Goal: Transaction & Acquisition: Purchase product/service

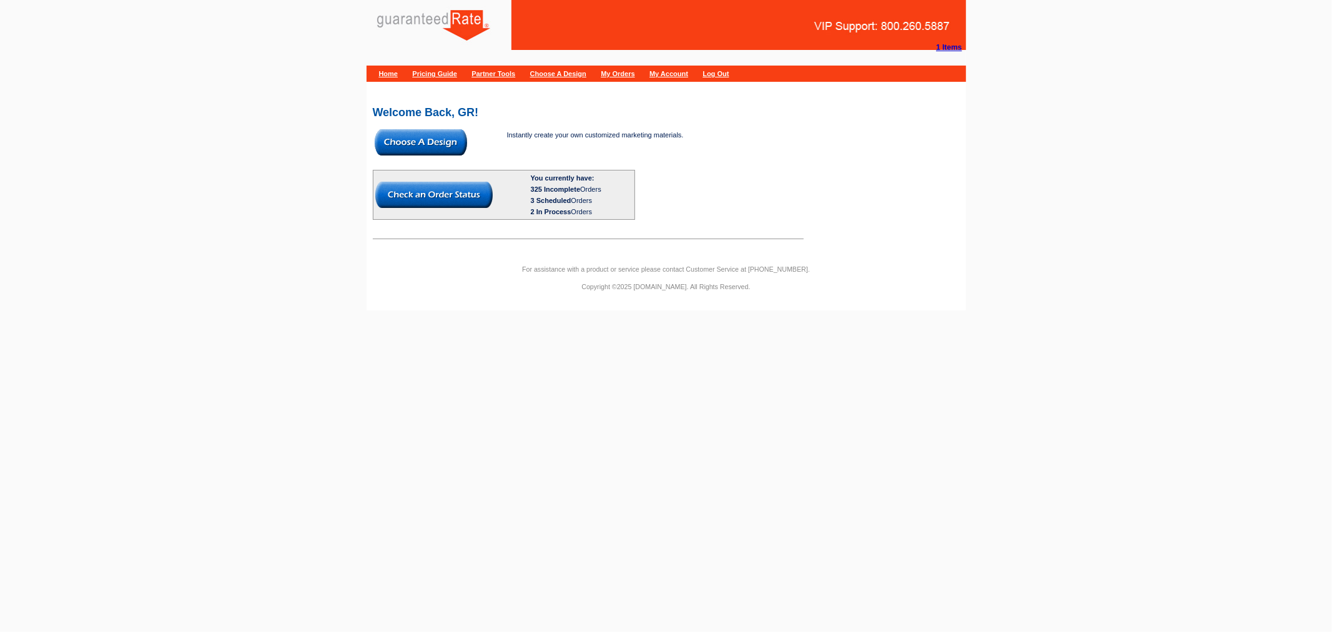
click at [421, 144] on img at bounding box center [421, 142] width 92 height 26
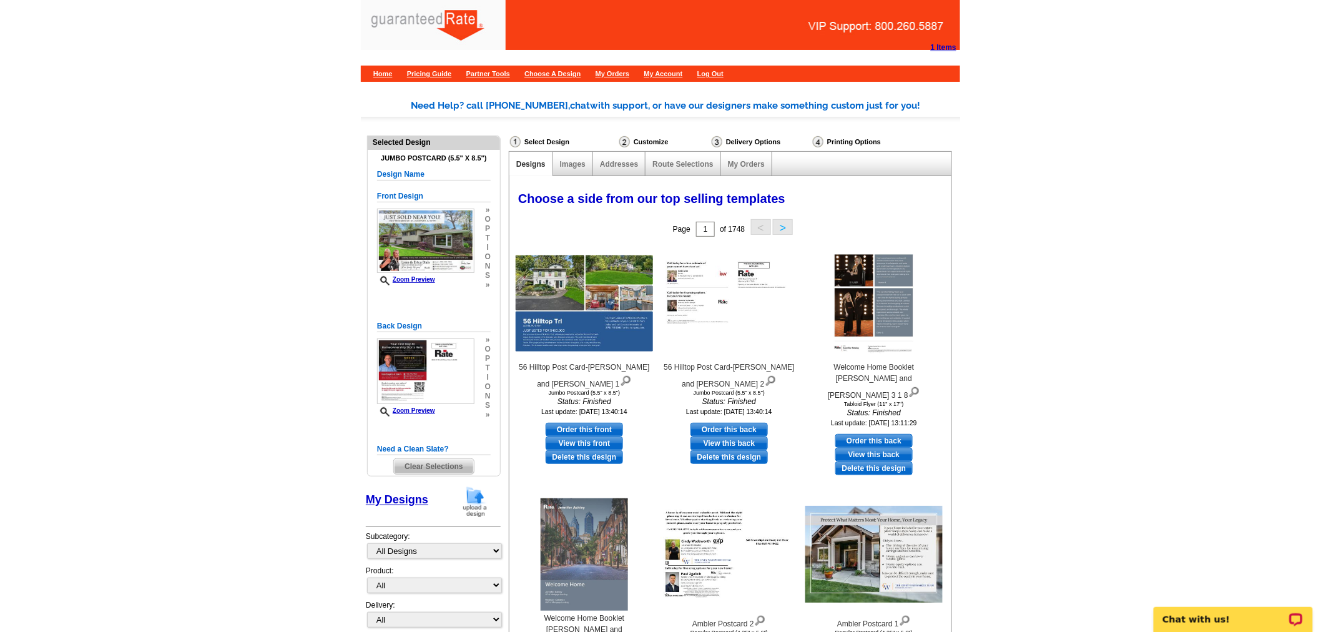
click at [420, 472] on span "Clear Selections" at bounding box center [433, 466] width 79 height 15
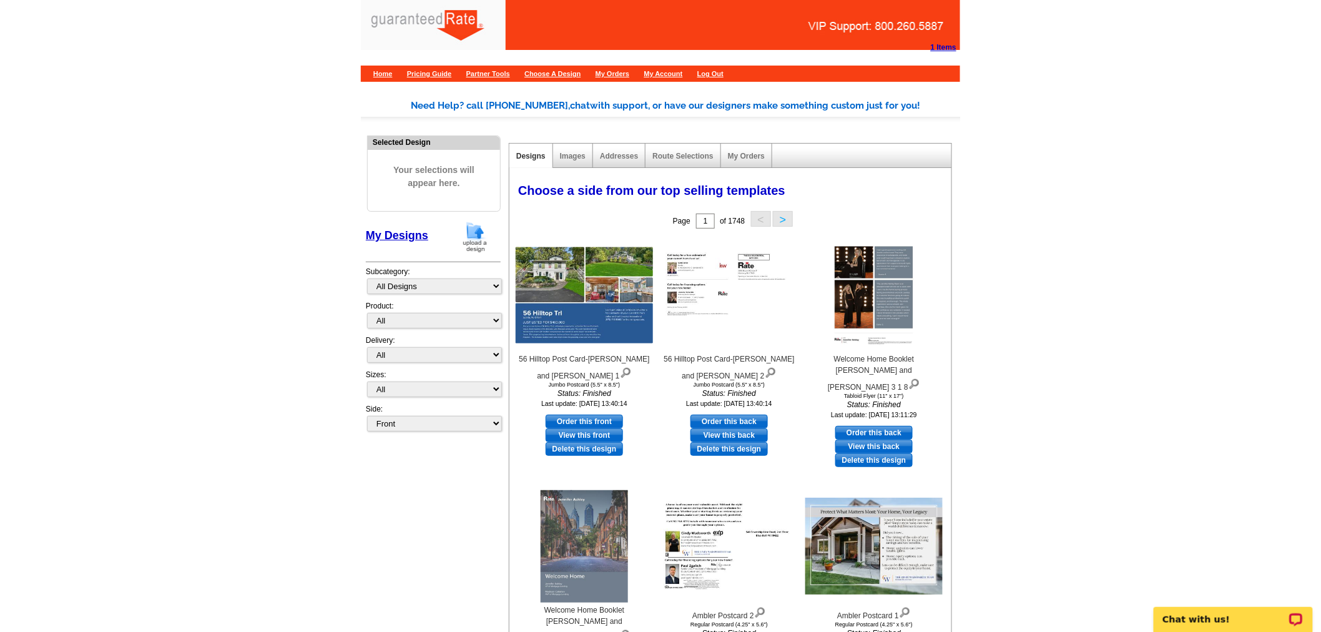
click at [488, 252] on img at bounding box center [475, 237] width 32 height 32
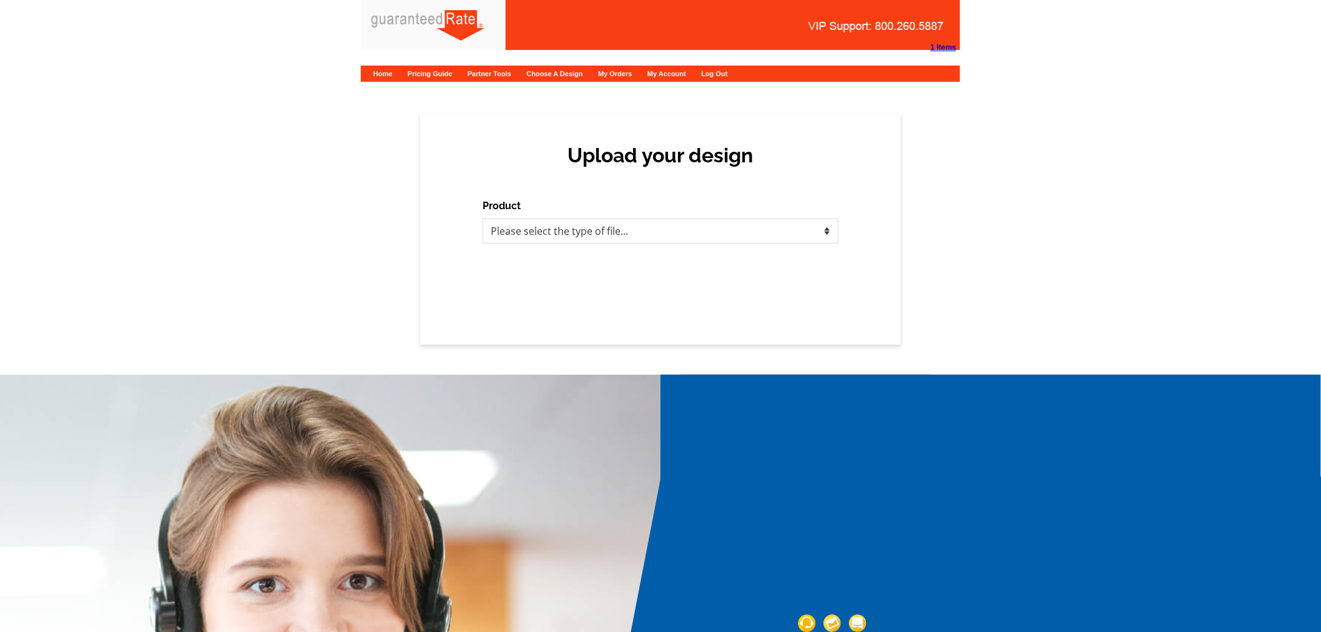
click at [521, 247] on div "Upload your design Product Please select the type of file... Postcards Calendar…" at bounding box center [660, 229] width 481 height 231
click at [523, 244] on div "Upload your design Product Please select the type of file... Postcards Calendar…" at bounding box center [660, 229] width 481 height 231
click at [525, 226] on select "Please select the type of file... Postcards Calendars Business Cards Letters an…" at bounding box center [661, 231] width 356 height 25
select select "1"
click at [483, 219] on select "Please select the type of file... Postcards Calendars Business Cards Letters an…" at bounding box center [661, 231] width 356 height 25
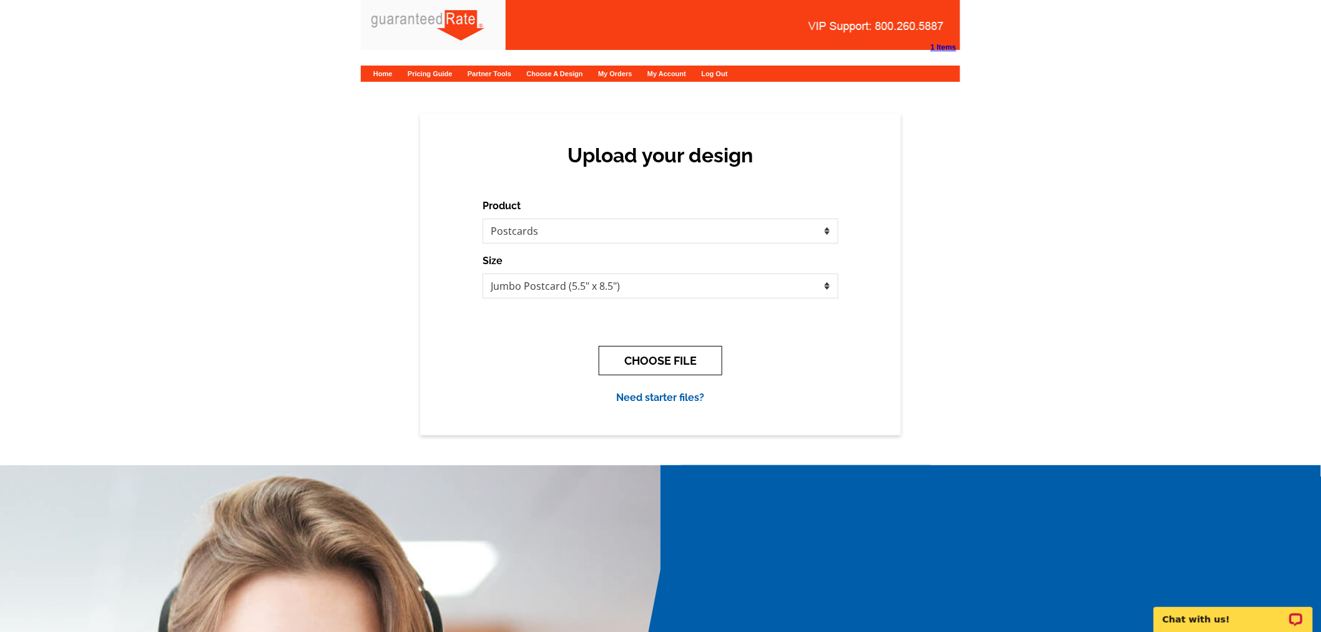
click at [670, 351] on button "CHOOSE FILE" at bounding box center [661, 360] width 124 height 29
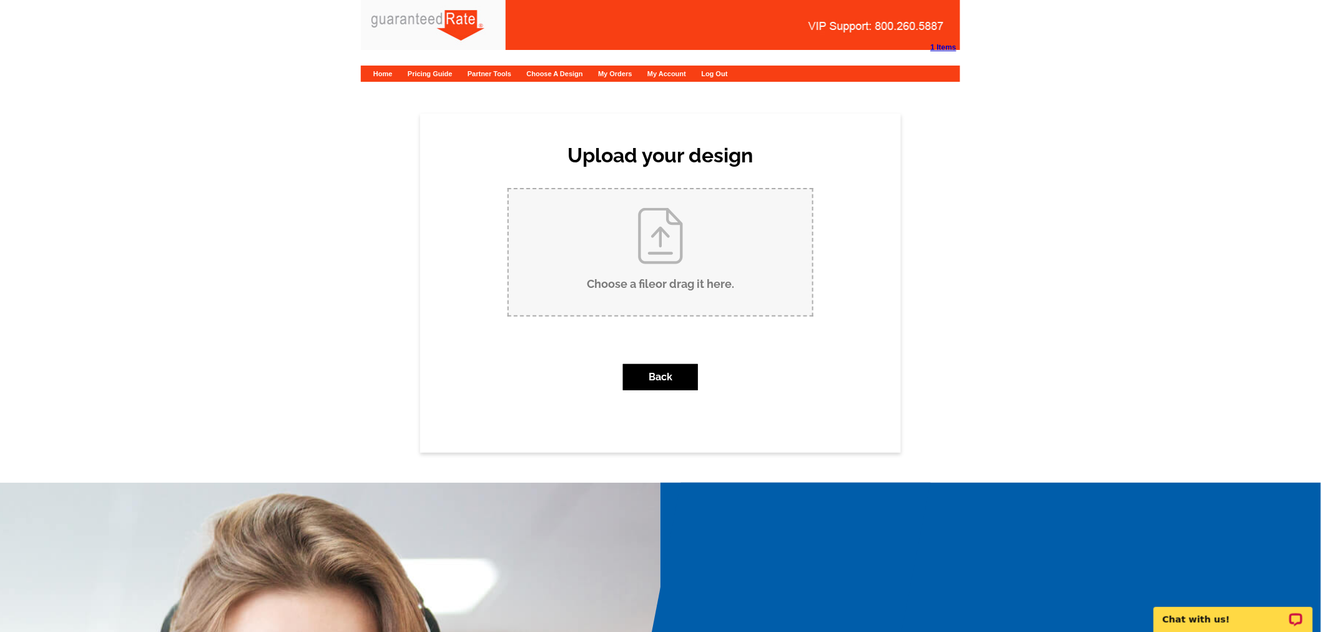
click at [704, 263] on input "Choose a file or drag it here ." at bounding box center [661, 252] width 304 height 126
type input "C:\fakepath\Rogers - Lemmenes 9-11-25.pdf"
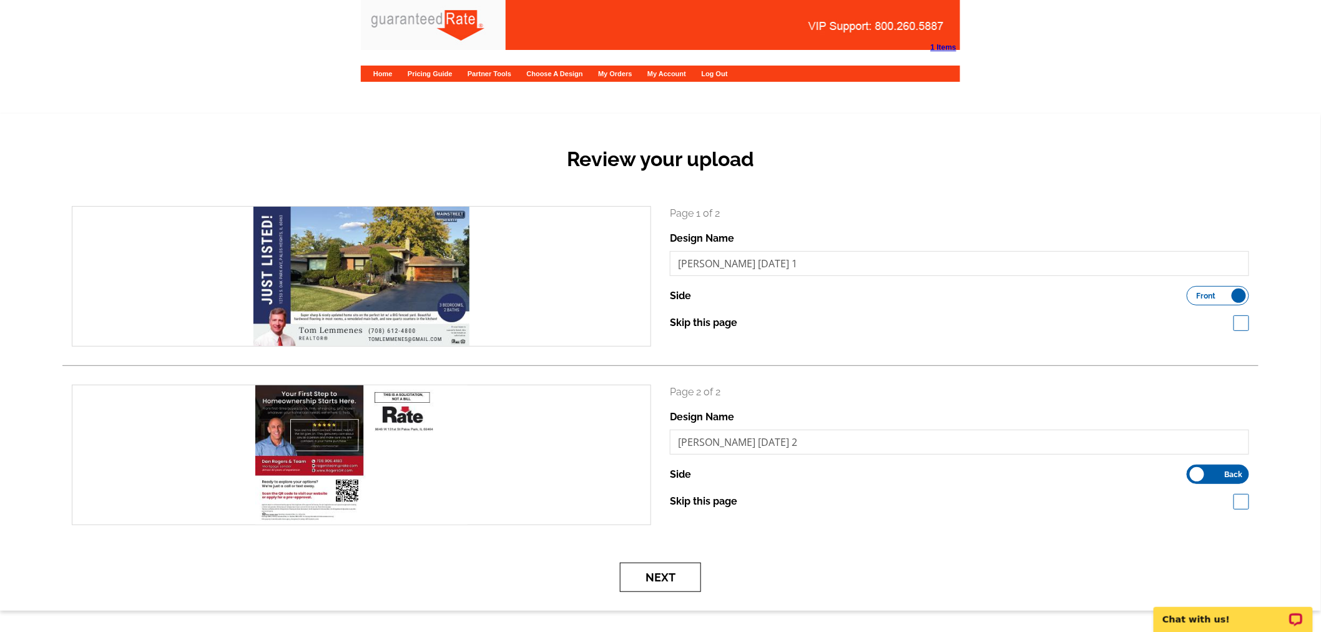
click at [679, 590] on button "Next" at bounding box center [660, 577] width 81 height 29
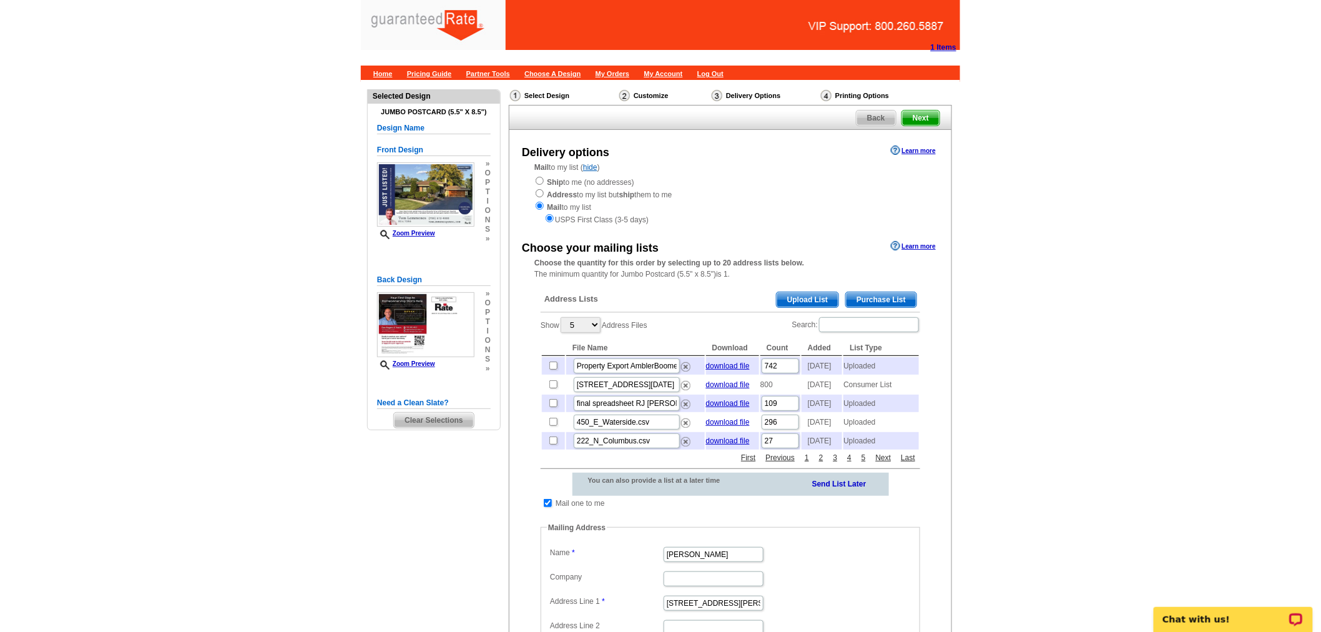
click at [796, 295] on span "Upload List" at bounding box center [808, 299] width 62 height 15
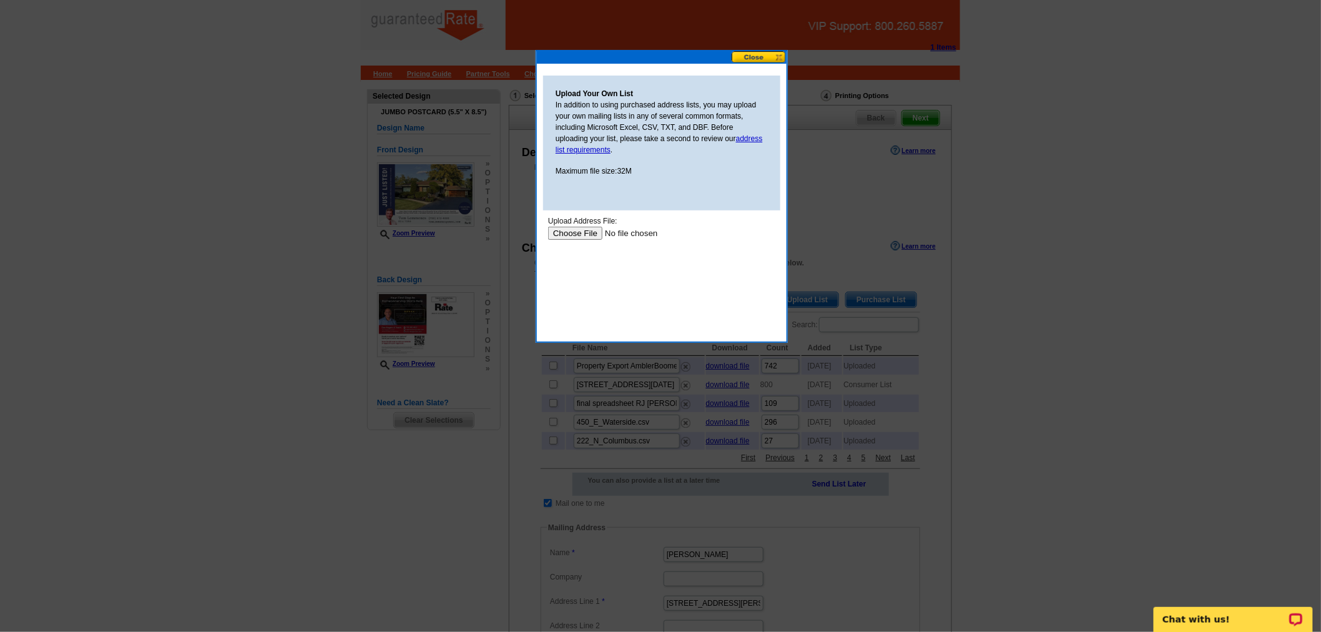
type input "C:\fakepath\Tom Mailing List.xlsx"
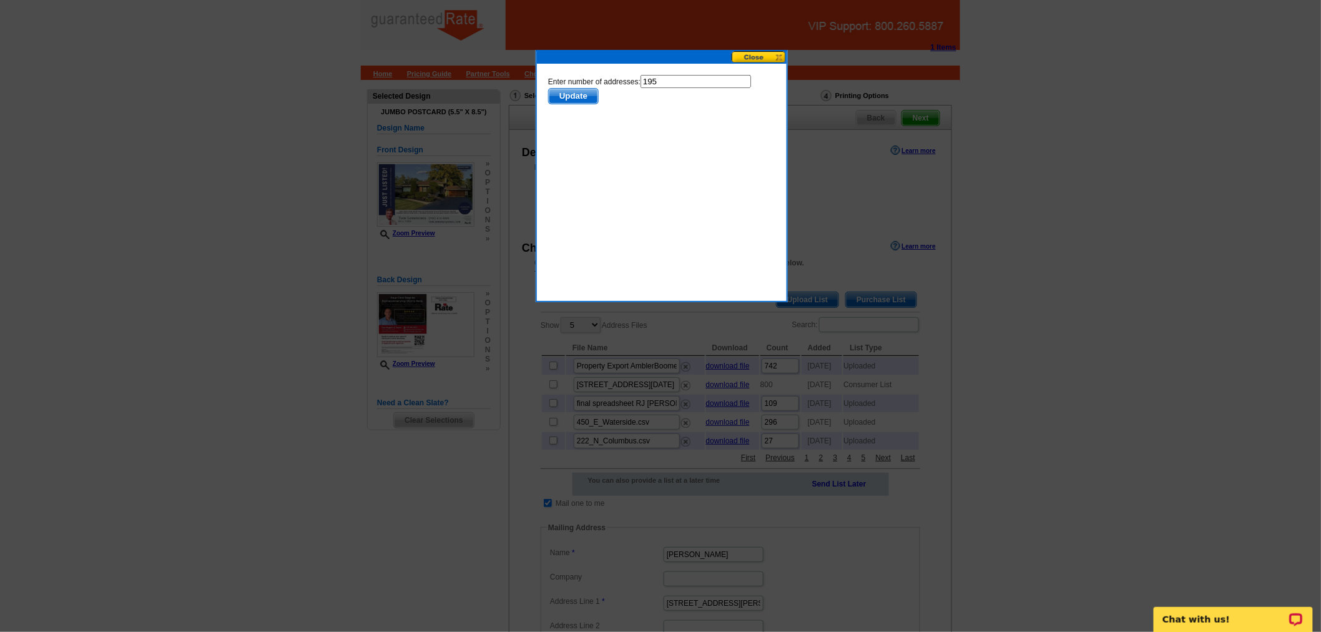
click at [694, 78] on input "195" at bounding box center [695, 80] width 111 height 13
type input "194"
click at [571, 98] on span "Update" at bounding box center [572, 95] width 49 height 15
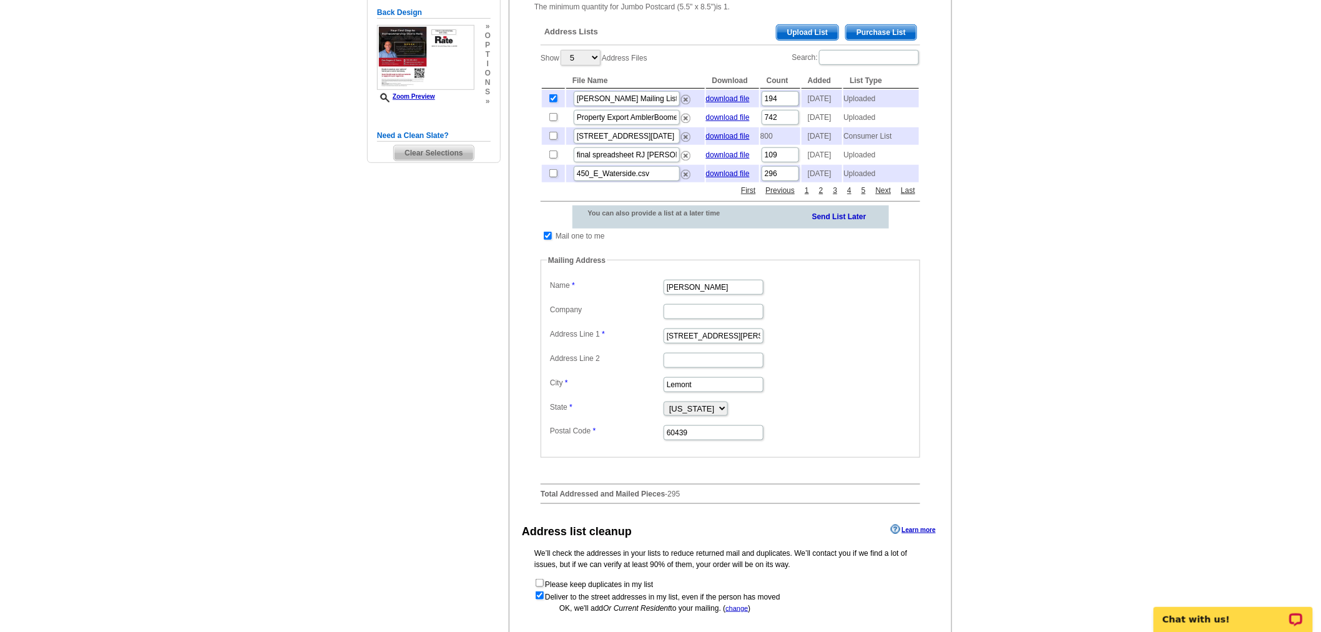
scroll to position [277, 0]
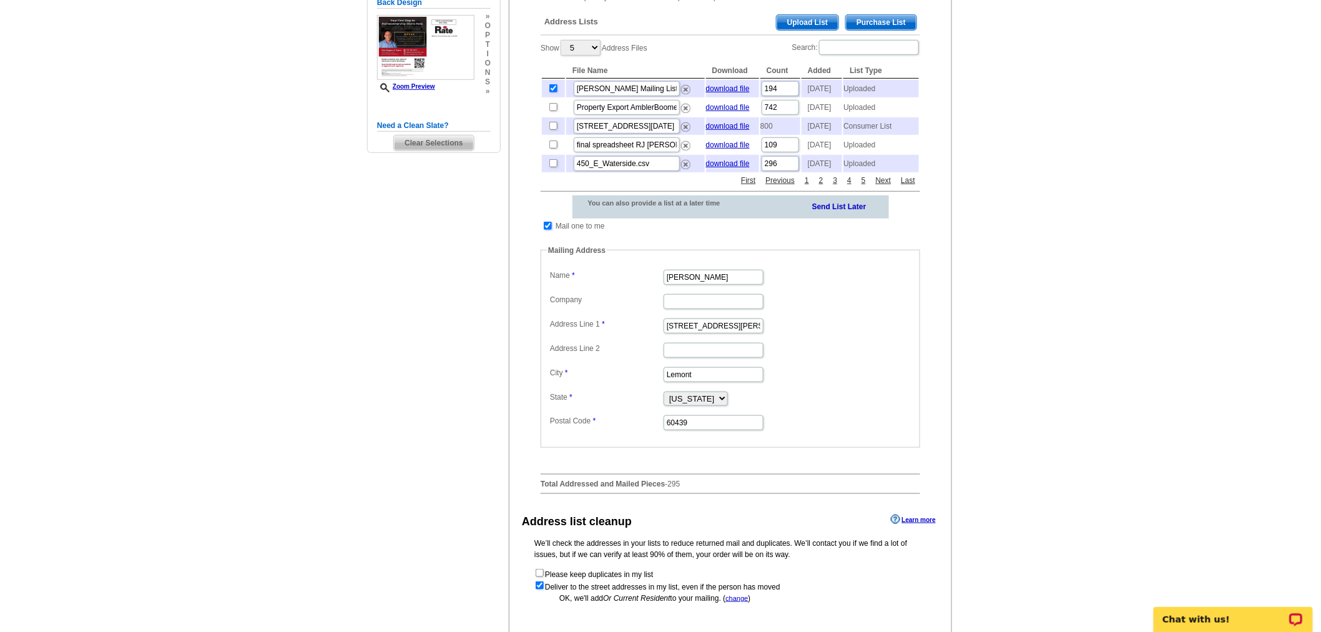
click at [550, 230] on input "checkbox" at bounding box center [548, 226] width 8 height 8
checkbox input "false"
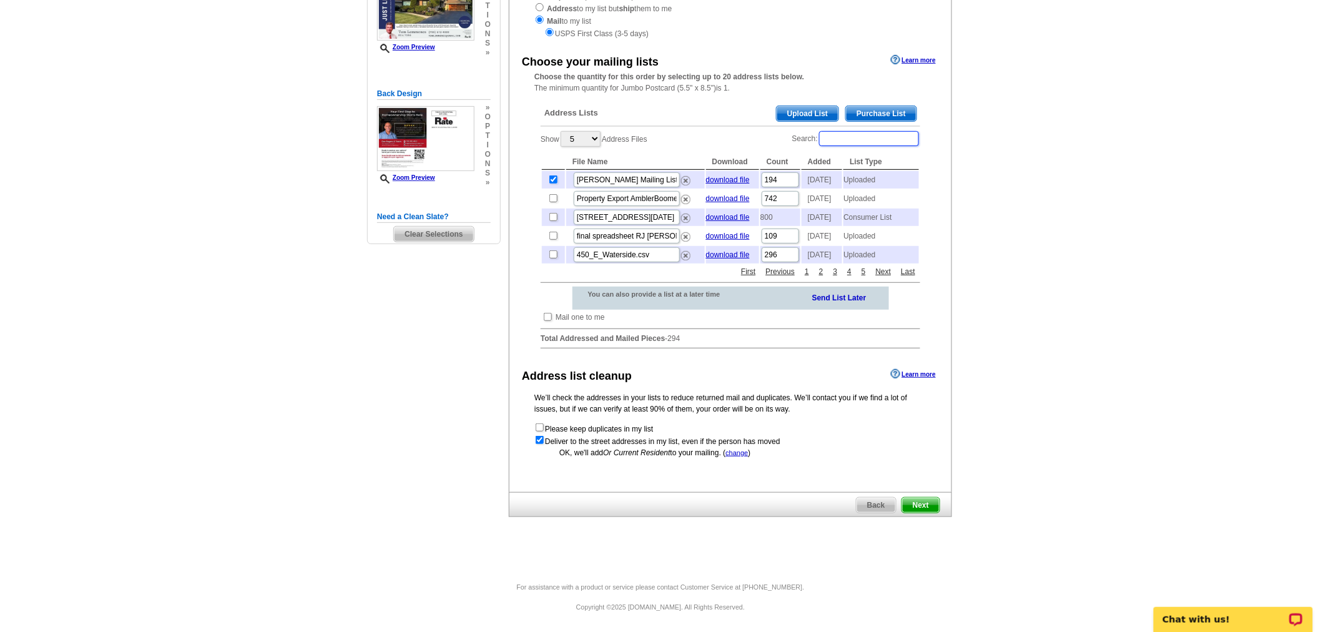
click at [844, 131] on input "Search:" at bounding box center [869, 138] width 100 height 15
type input "175"
click at [553, 175] on input "checkbox" at bounding box center [554, 179] width 8 height 8
checkbox input "false"
click at [876, 131] on input "175" at bounding box center [869, 138] width 100 height 15
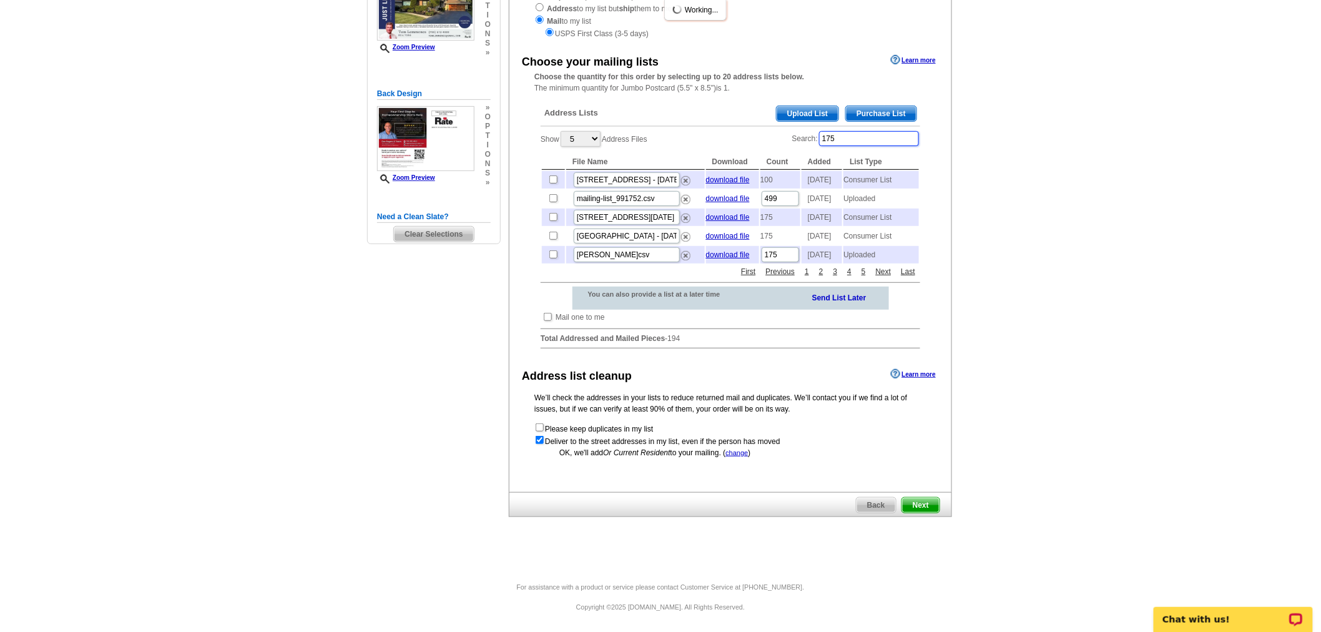
click at [876, 131] on input "175" at bounding box center [869, 138] width 100 height 15
click at [926, 498] on span "Next" at bounding box center [920, 505] width 37 height 15
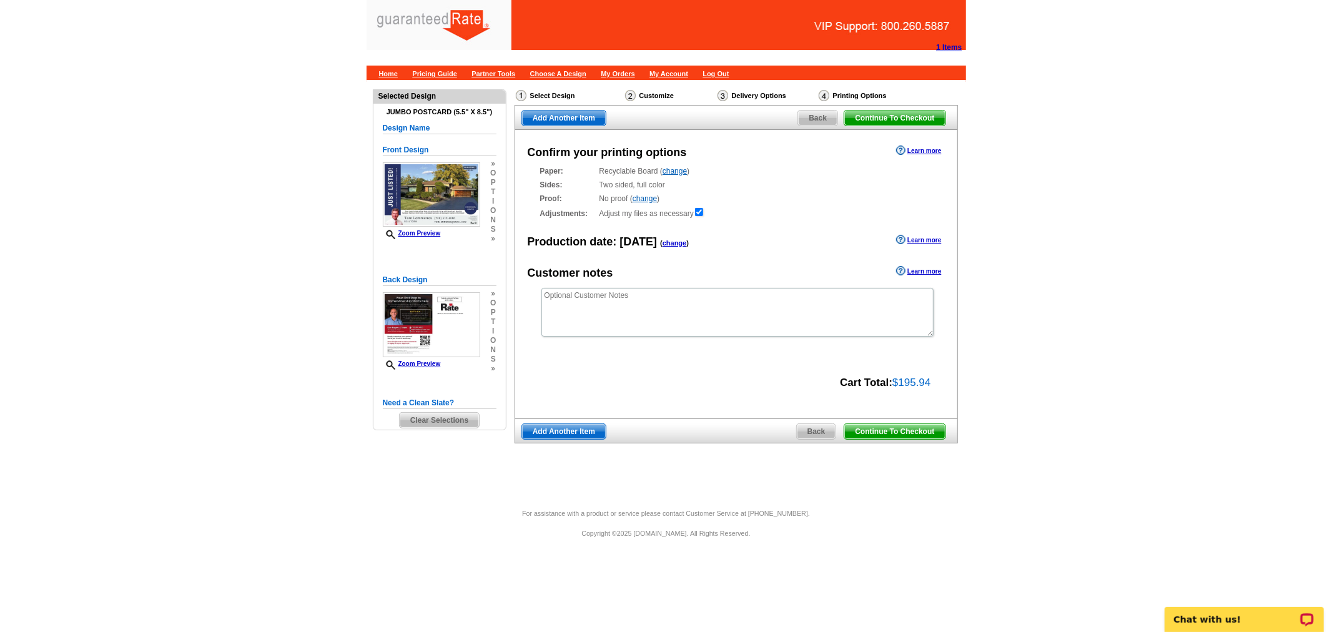
click at [921, 432] on span "Continue To Checkout" at bounding box center [894, 431] width 101 height 15
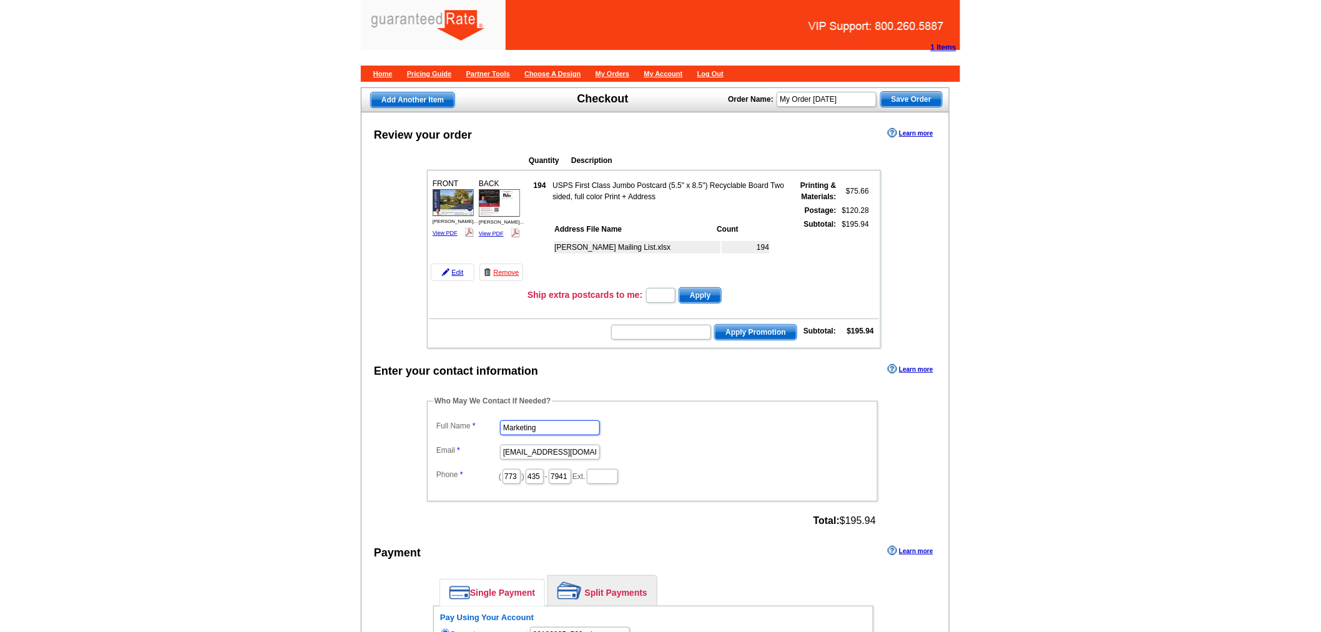
click at [522, 421] on input "Marketing" at bounding box center [550, 427] width 100 height 15
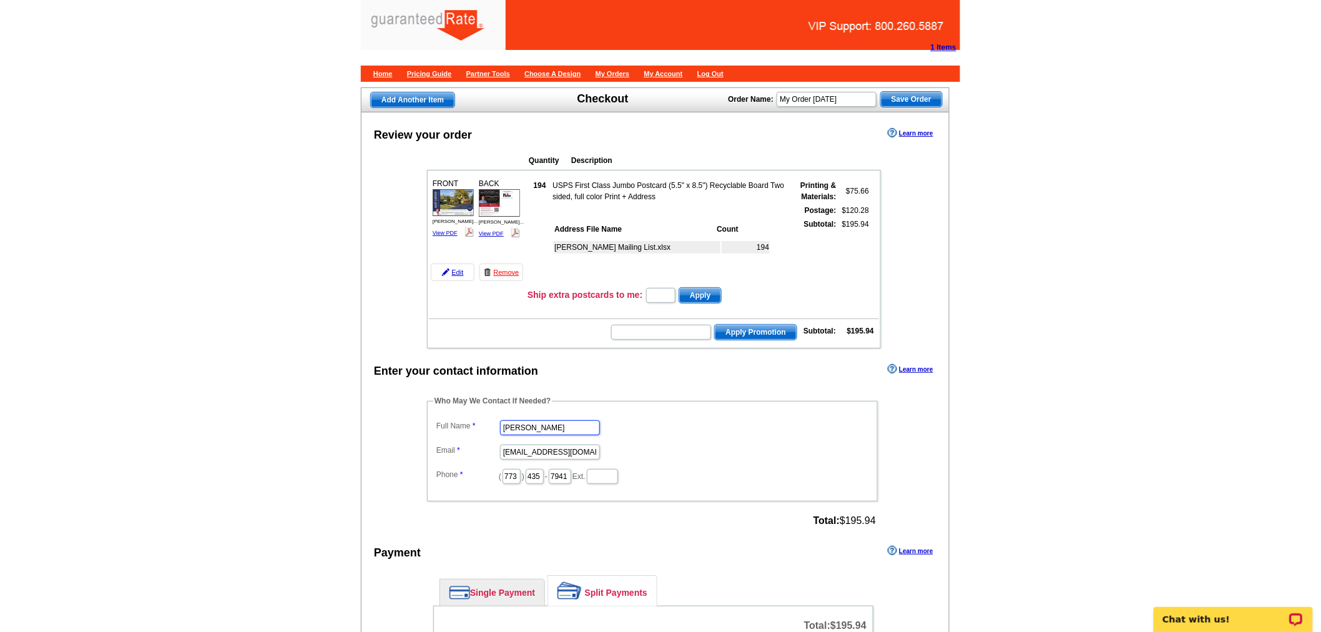
type input "[PERSON_NAME]"
click at [532, 445] on input "marketing@guaranteedrate.com" at bounding box center [550, 452] width 100 height 15
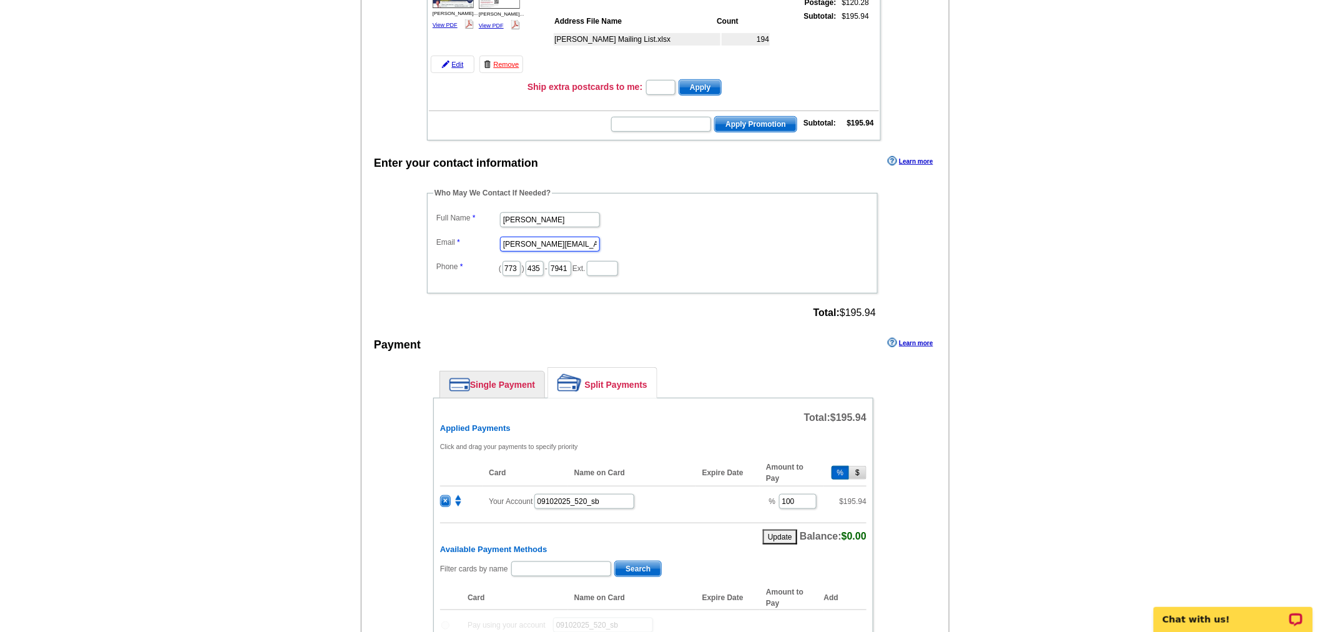
scroll to position [485, 0]
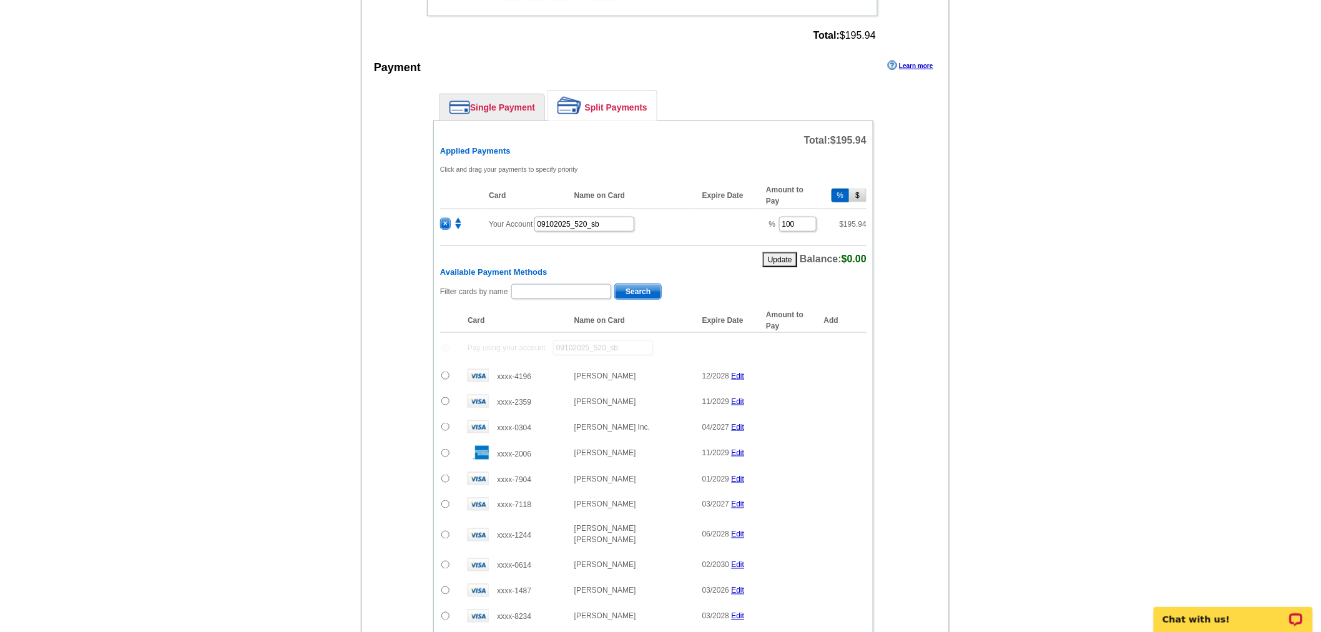
click at [442, 219] on span "×" at bounding box center [445, 224] width 9 height 11
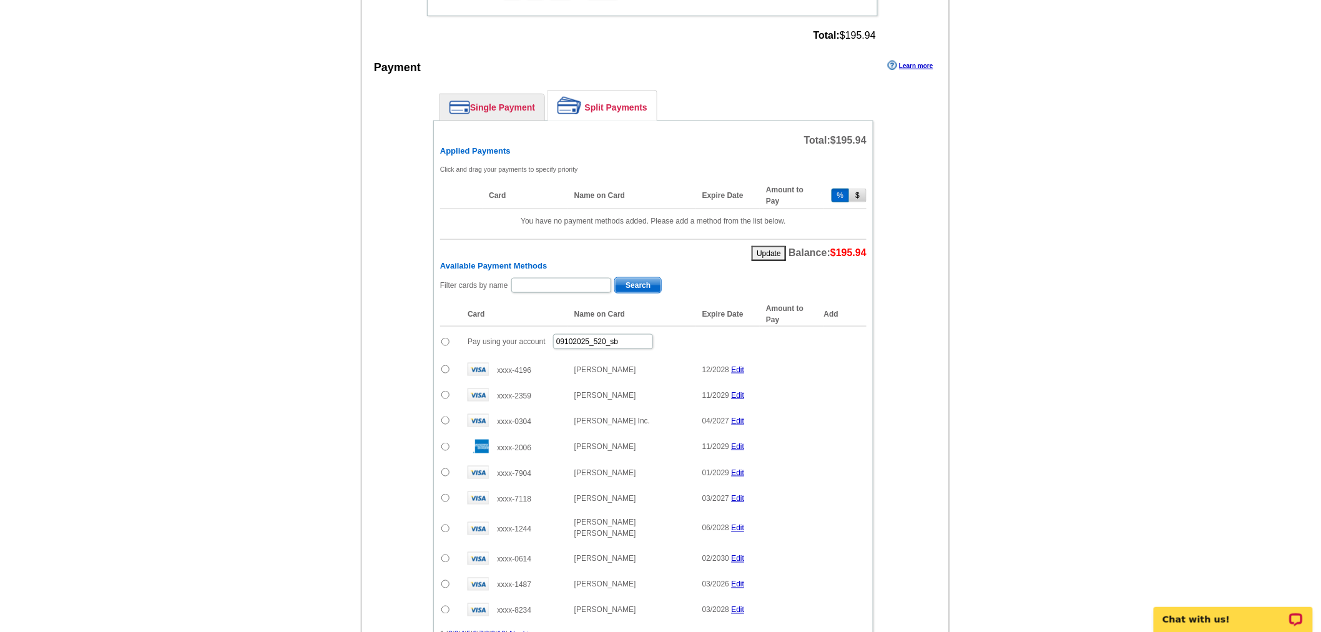
type input "shelley.berner@rate.com"
click at [581, 338] on input "09102025_520_sb" at bounding box center [603, 341] width 100 height 15
click at [604, 338] on input "09102025_520_sb" at bounding box center [603, 341] width 100 height 15
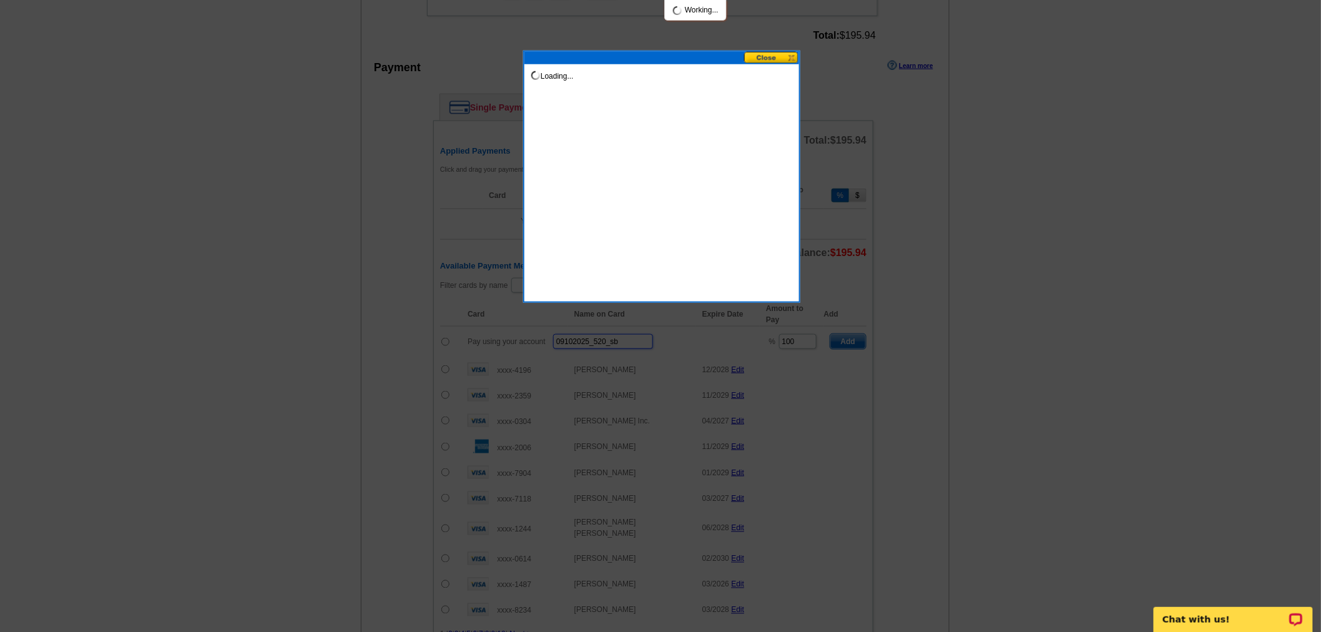
drag, startPoint x: 633, startPoint y: 332, endPoint x: 548, endPoint y: 333, distance: 84.3
click at [528, 333] on body "1 Items Home Pricing Guide Partner Tools Choose A Design My Orders My Account L…" at bounding box center [660, 206] width 1321 height 1383
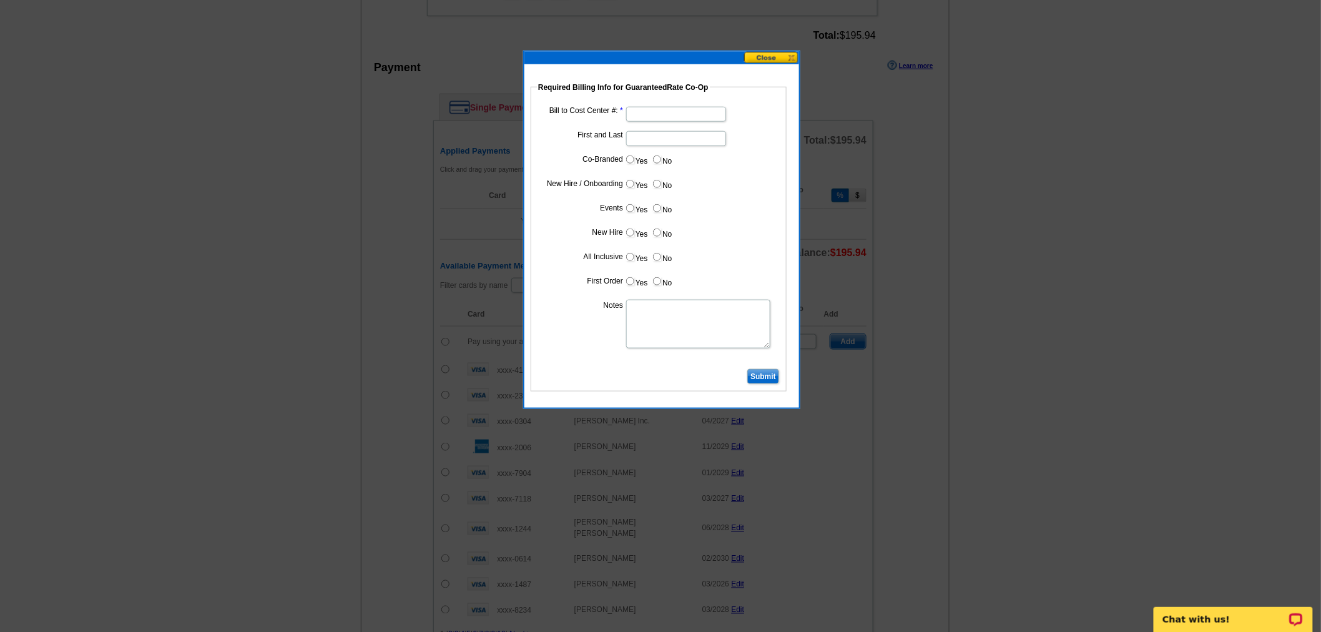
click at [651, 116] on input "Bill to Cost Center #:" at bounding box center [676, 114] width 100 height 15
type input "1700"
click at [693, 132] on input "First and Last" at bounding box center [676, 138] width 100 height 15
type input "Dan Rogers"
click at [633, 160] on input "Yes" at bounding box center [630, 160] width 8 height 8
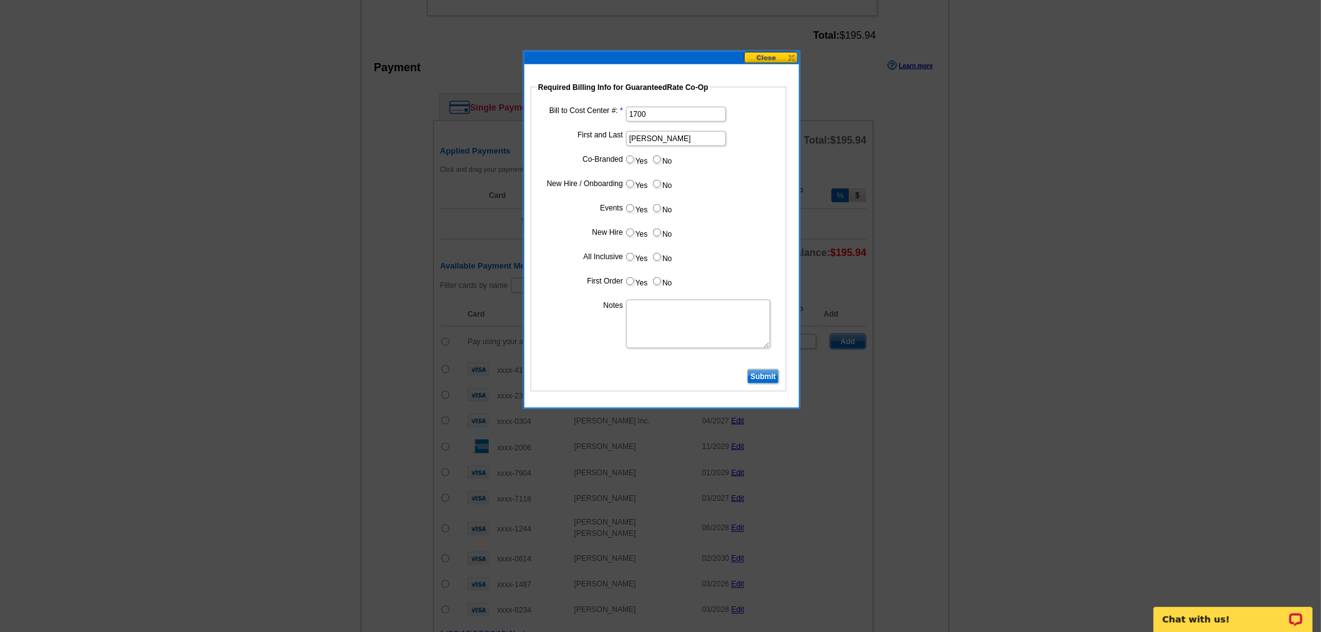
radio input "true"
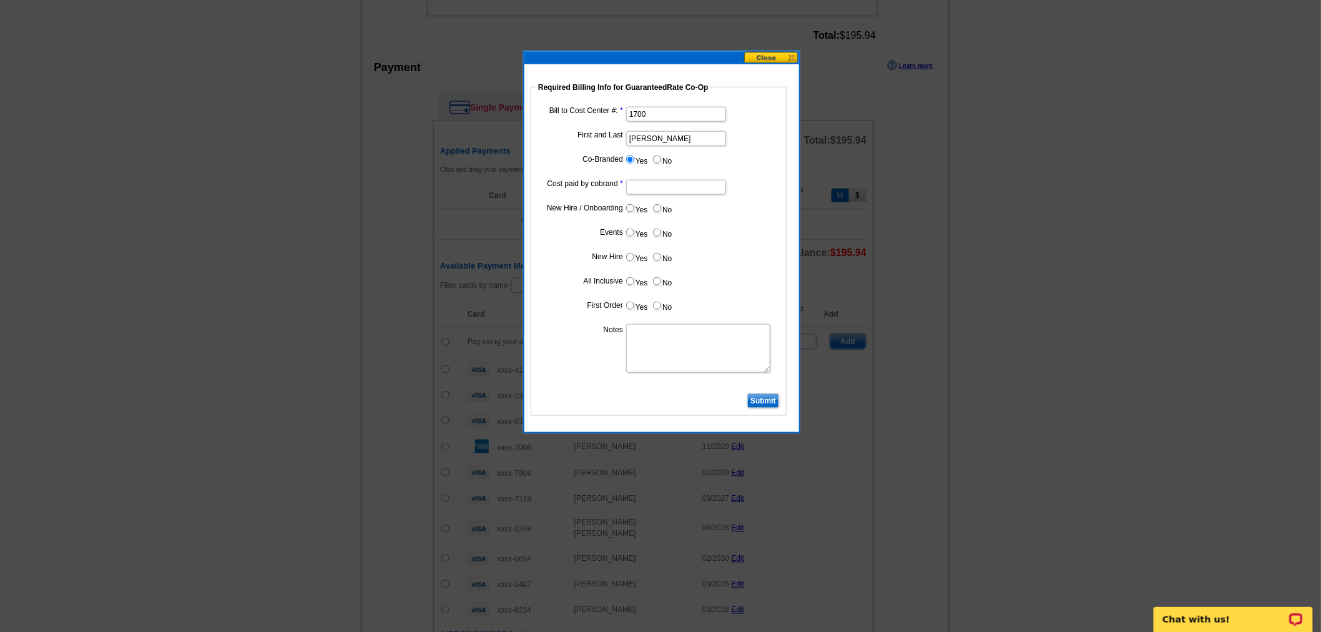
click at [648, 180] on input "Cost paid by cobrand" at bounding box center [676, 187] width 100 height 15
type input "50%"
click at [725, 254] on dd "Yes No" at bounding box center [659, 259] width 244 height 19
click at [661, 205] on label "No" at bounding box center [662, 208] width 20 height 14
click at [661, 205] on input "No" at bounding box center [657, 208] width 8 height 8
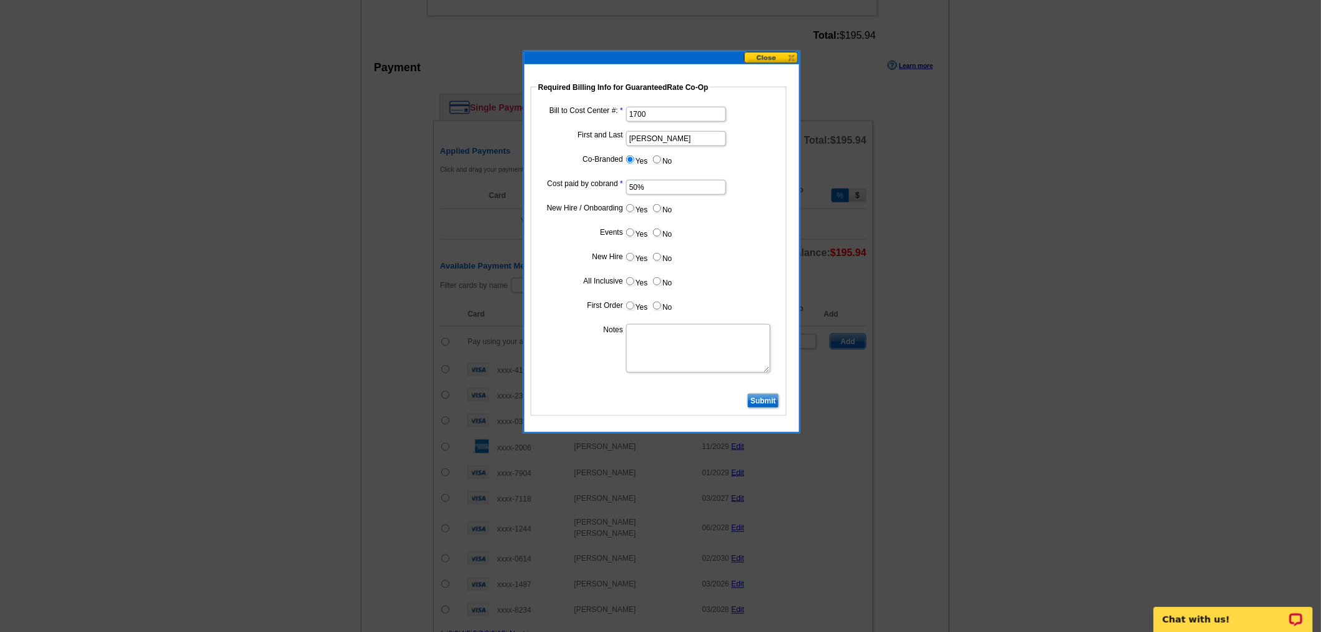
radio input "true"
click at [666, 234] on label "No" at bounding box center [662, 232] width 20 height 14
click at [661, 234] on input "No" at bounding box center [657, 233] width 8 height 8
radio input "true"
click at [661, 255] on label "No" at bounding box center [662, 257] width 20 height 14
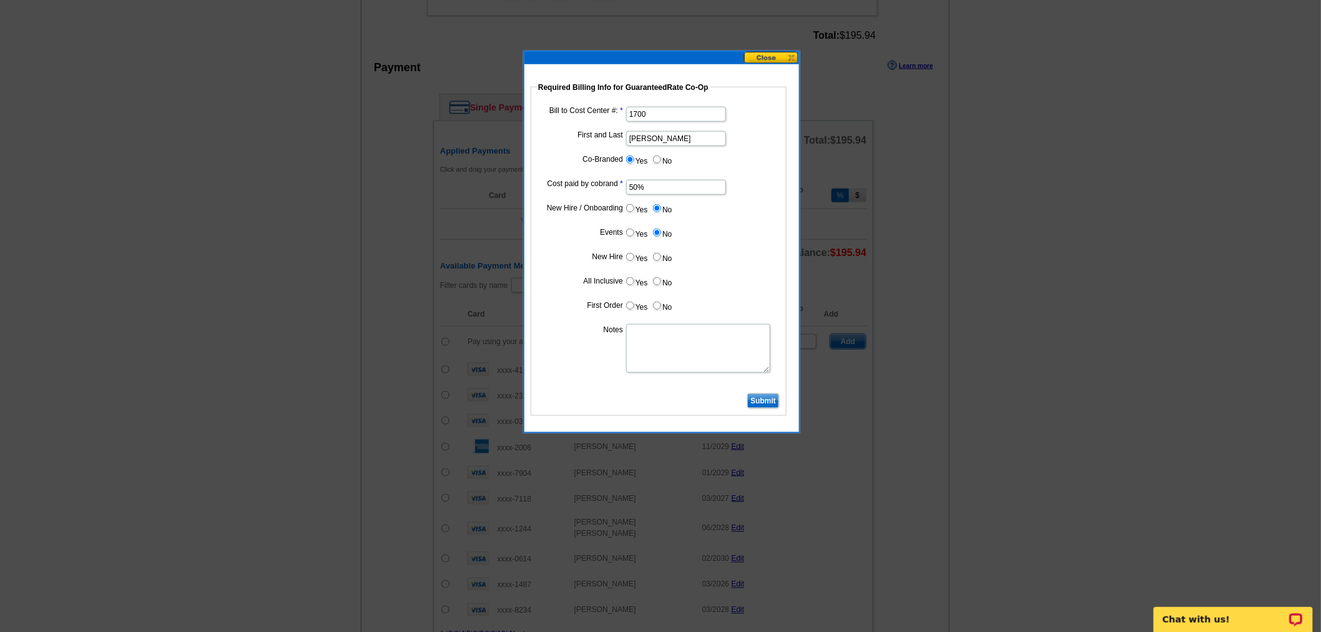
click at [661, 255] on input "No" at bounding box center [657, 257] width 8 height 8
radio input "true"
click at [658, 277] on input "No" at bounding box center [657, 281] width 8 height 8
radio input "true"
click at [661, 307] on label "No" at bounding box center [662, 306] width 20 height 14
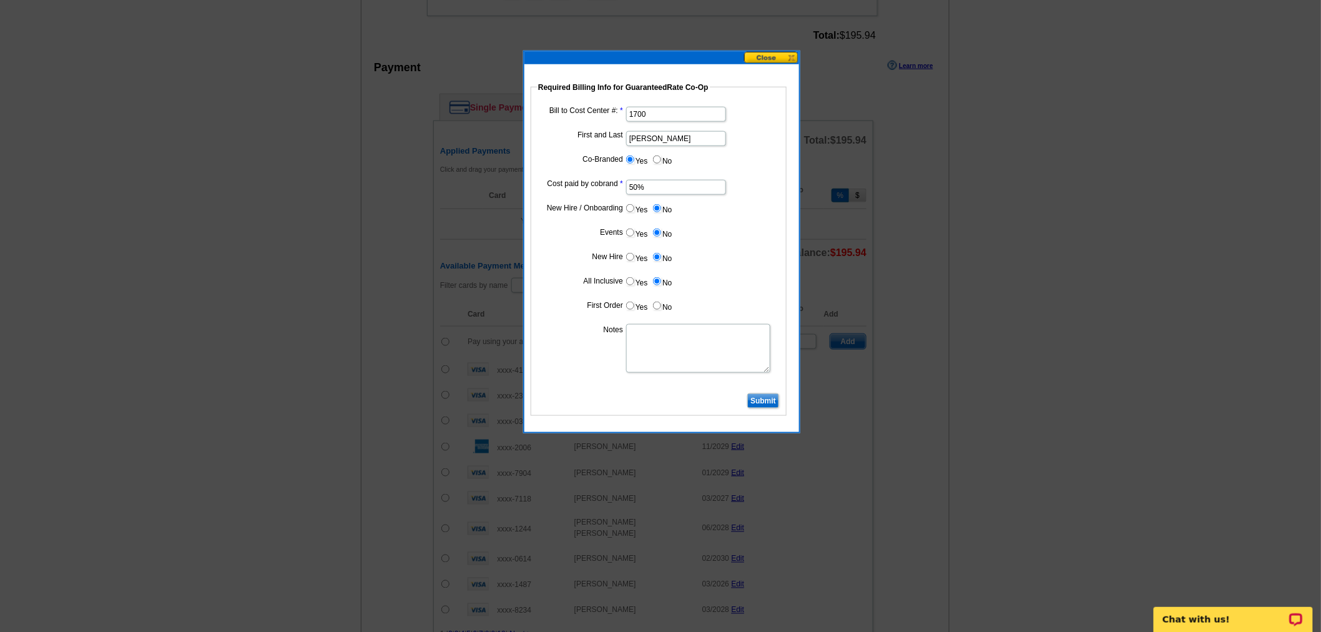
click at [661, 307] on input "No" at bounding box center [657, 306] width 8 height 8
radio input "true"
click at [654, 344] on textarea "Notes" at bounding box center [698, 348] width 144 height 49
type textarea "Bill to Dan Rogers at 1700"
click at [763, 400] on input "Submit" at bounding box center [764, 400] width 32 height 15
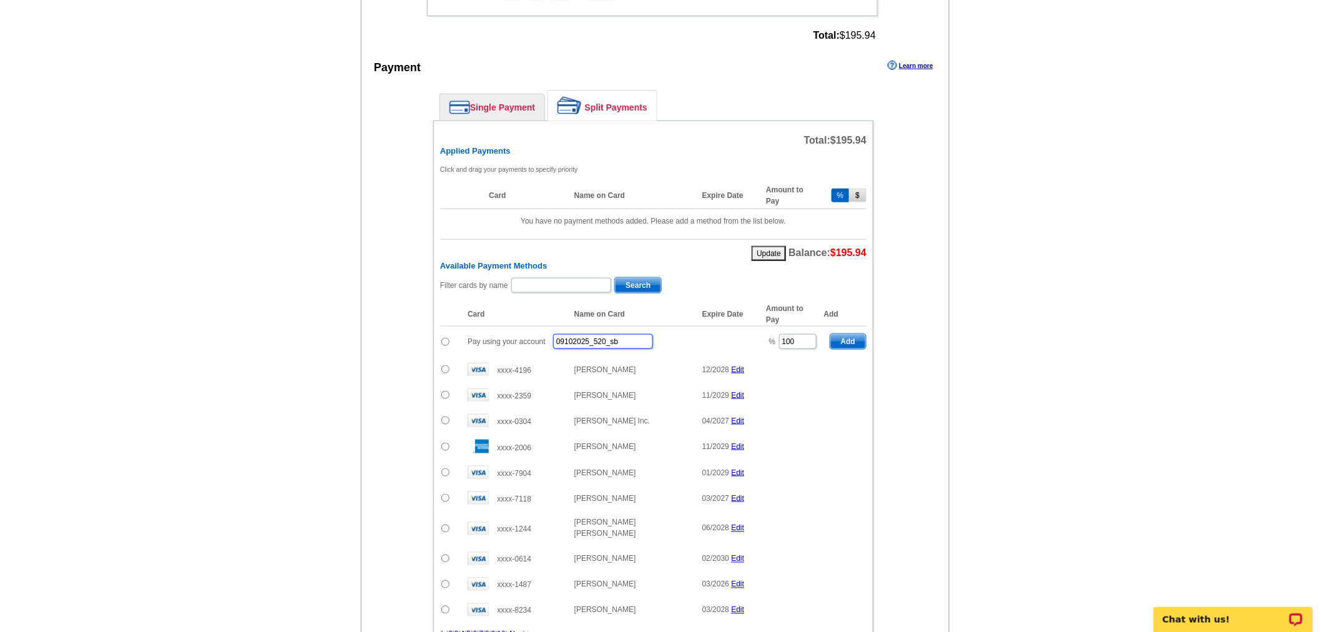
click at [600, 335] on input "09102025_520_sb" at bounding box center [603, 341] width 100 height 15
click at [621, 338] on input "09102025_520_sb" at bounding box center [603, 341] width 100 height 15
click at [577, 334] on input "09102025_520_sb" at bounding box center [603, 341] width 100 height 15
click at [575, 334] on input "09102025_520_sb" at bounding box center [603, 341] width 100 height 15
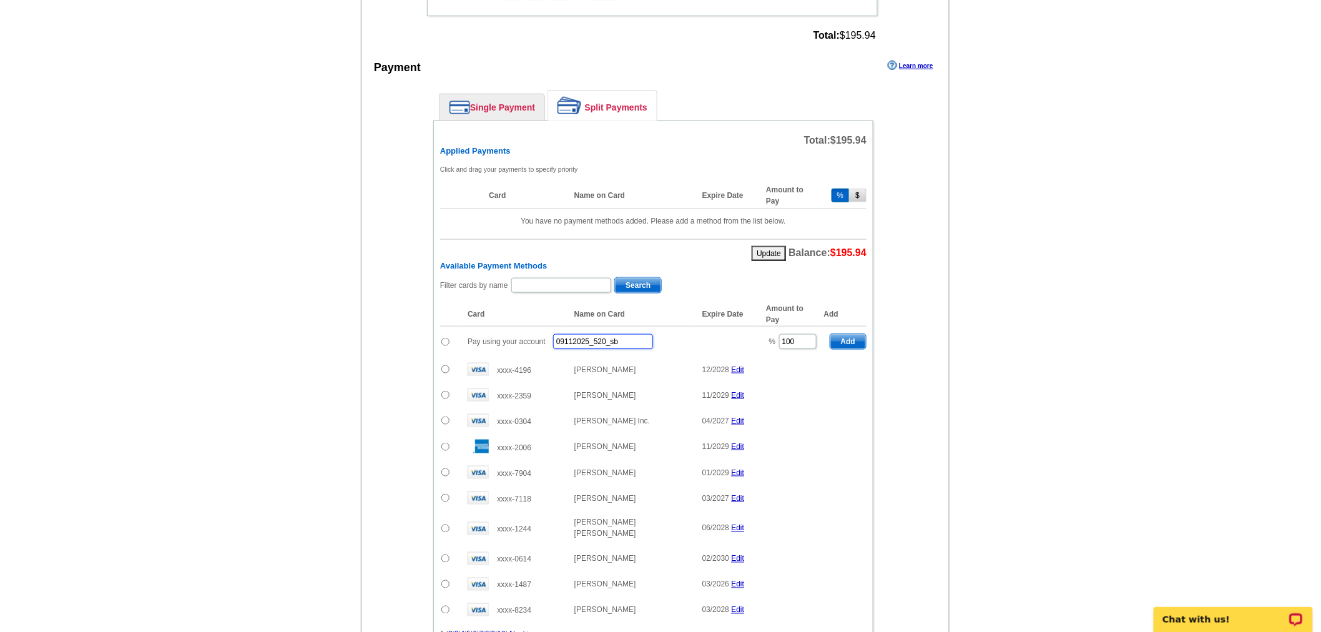
drag, startPoint x: 629, startPoint y: 335, endPoint x: 595, endPoint y: 335, distance: 33.7
click at [595, 335] on input "09112025_520_sb" at bounding box center [603, 341] width 100 height 15
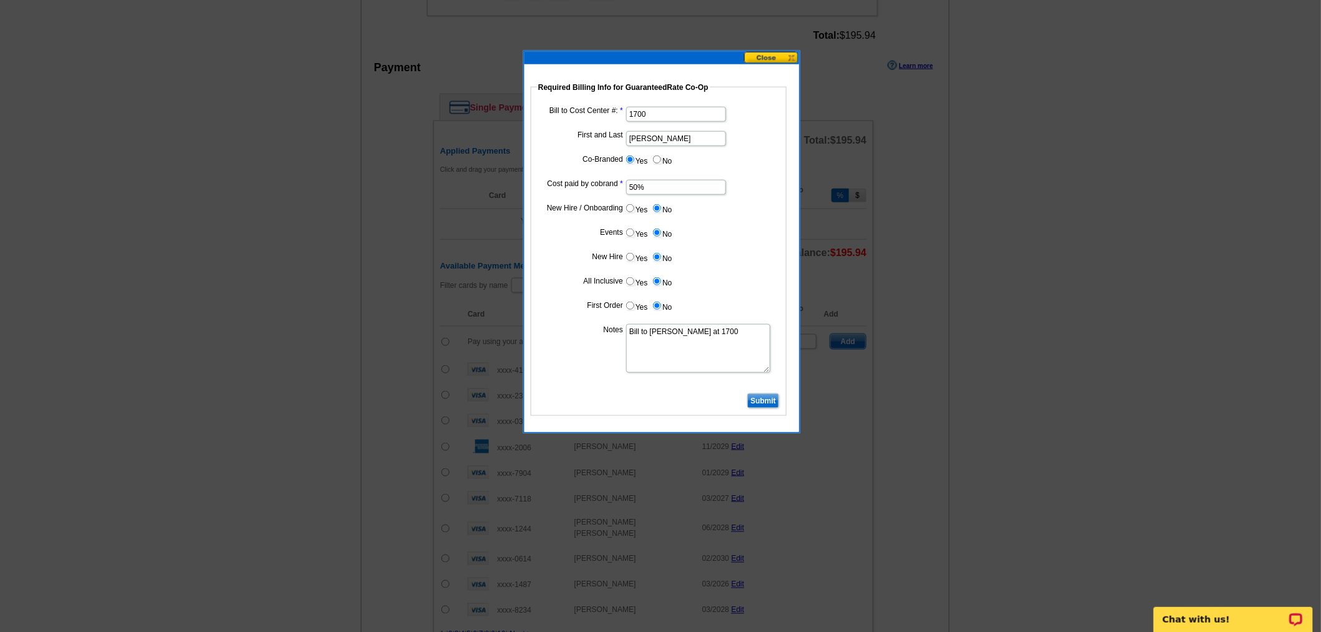
click at [783, 55] on button at bounding box center [771, 58] width 55 height 12
type input "09112025_455_sb"
click at [758, 393] on input "Submit" at bounding box center [764, 400] width 32 height 15
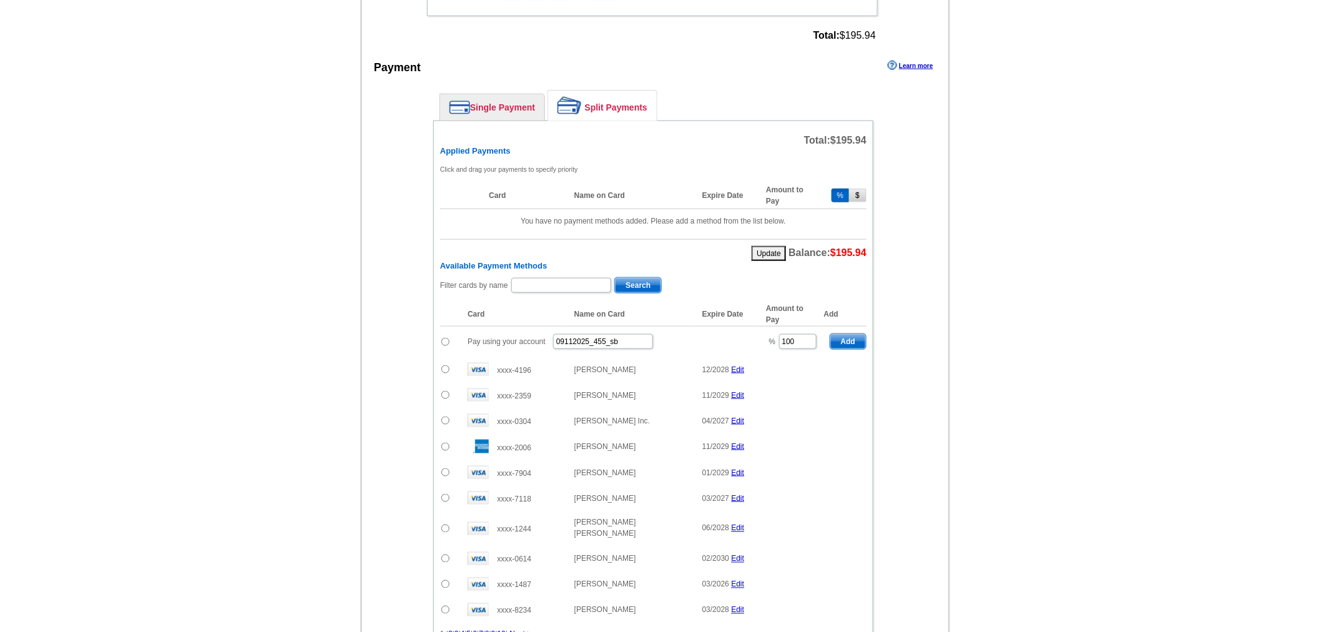
click at [443, 338] on input "radio" at bounding box center [446, 342] width 8 height 8
radio input "true"
drag, startPoint x: 809, startPoint y: 337, endPoint x: 764, endPoint y: 341, distance: 45.1
click at [764, 341] on td "% 100" at bounding box center [792, 342] width 64 height 31
click at [841, 338] on span "Add" at bounding box center [849, 341] width 36 height 15
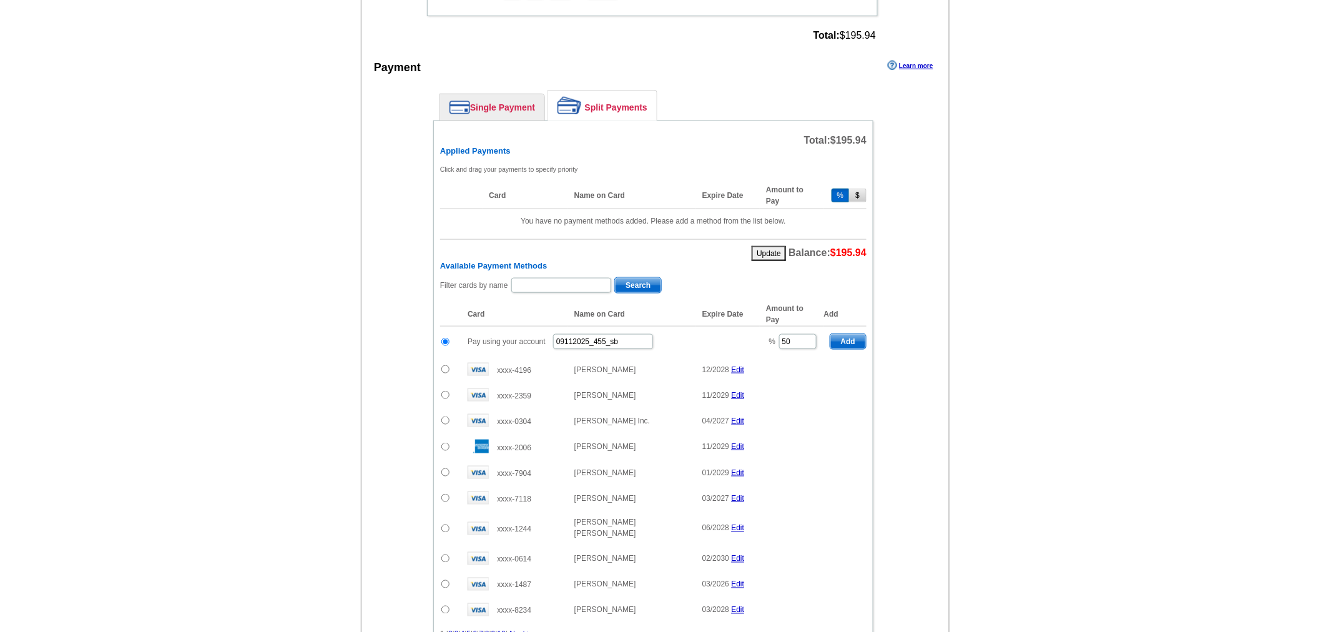
type input "100"
radio input "false"
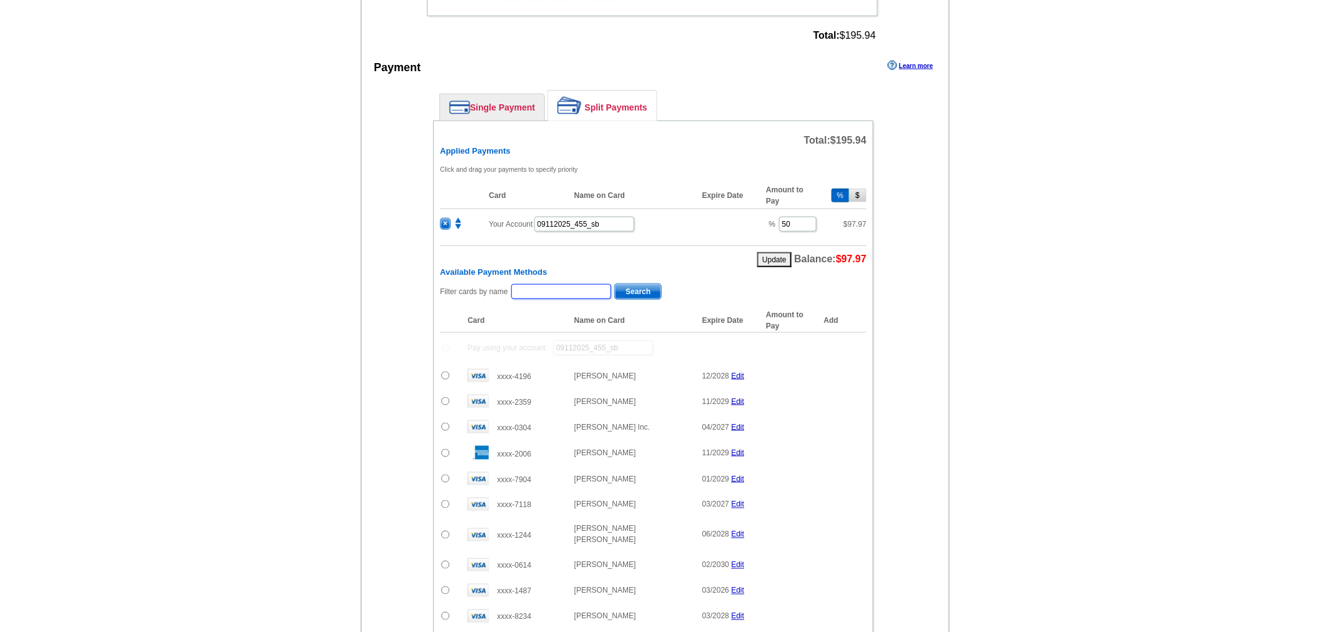
click at [590, 284] on input "text" at bounding box center [561, 291] width 100 height 15
type input "Lemmenes"
click at [637, 284] on span "Search" at bounding box center [638, 291] width 46 height 15
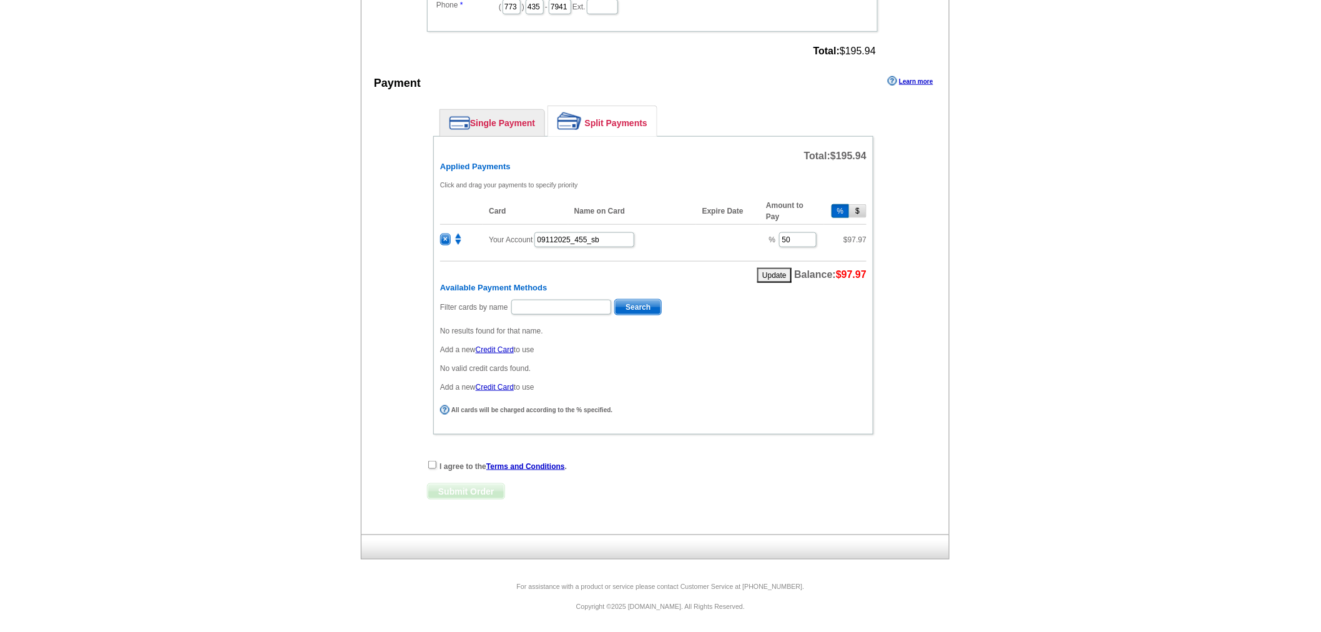
scroll to position [462, 0]
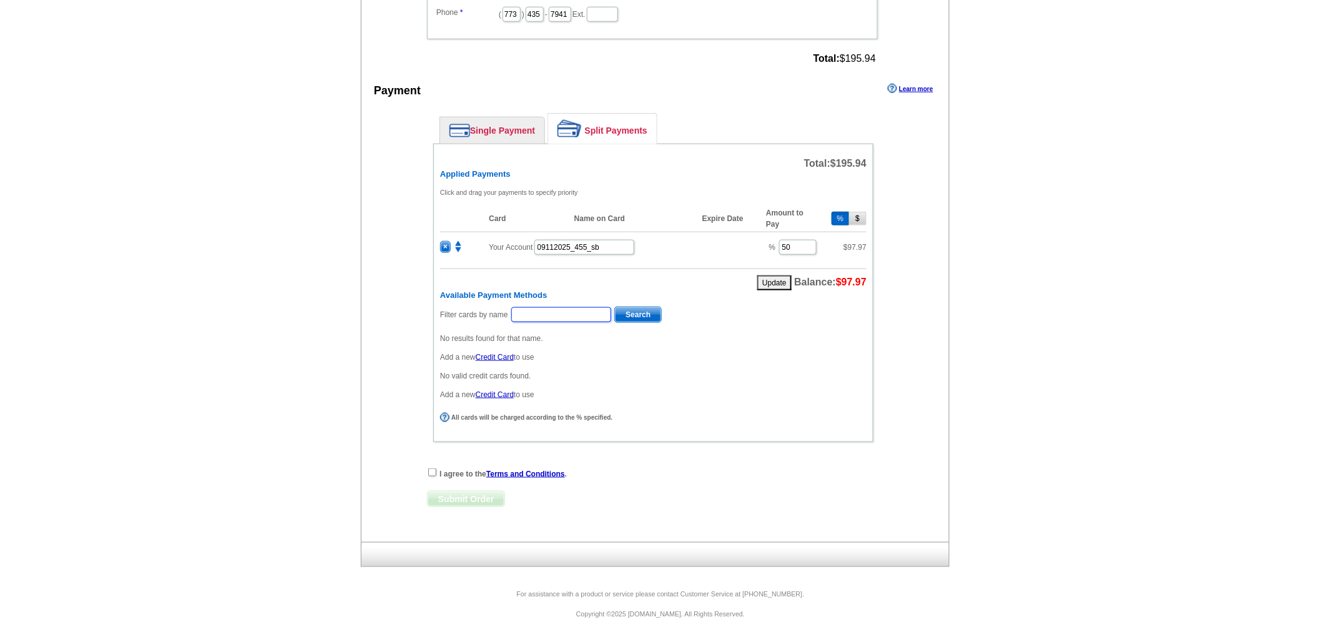
click at [515, 309] on input "text" at bounding box center [561, 314] width 100 height 15
click at [550, 297] on div "Available Payment Methods Filter cards by name Search No results found for that…" at bounding box center [653, 345] width 427 height 111
click at [551, 311] on input "text" at bounding box center [561, 314] width 100 height 15
paste input "Lemmenes"
type input "Lemmenes"
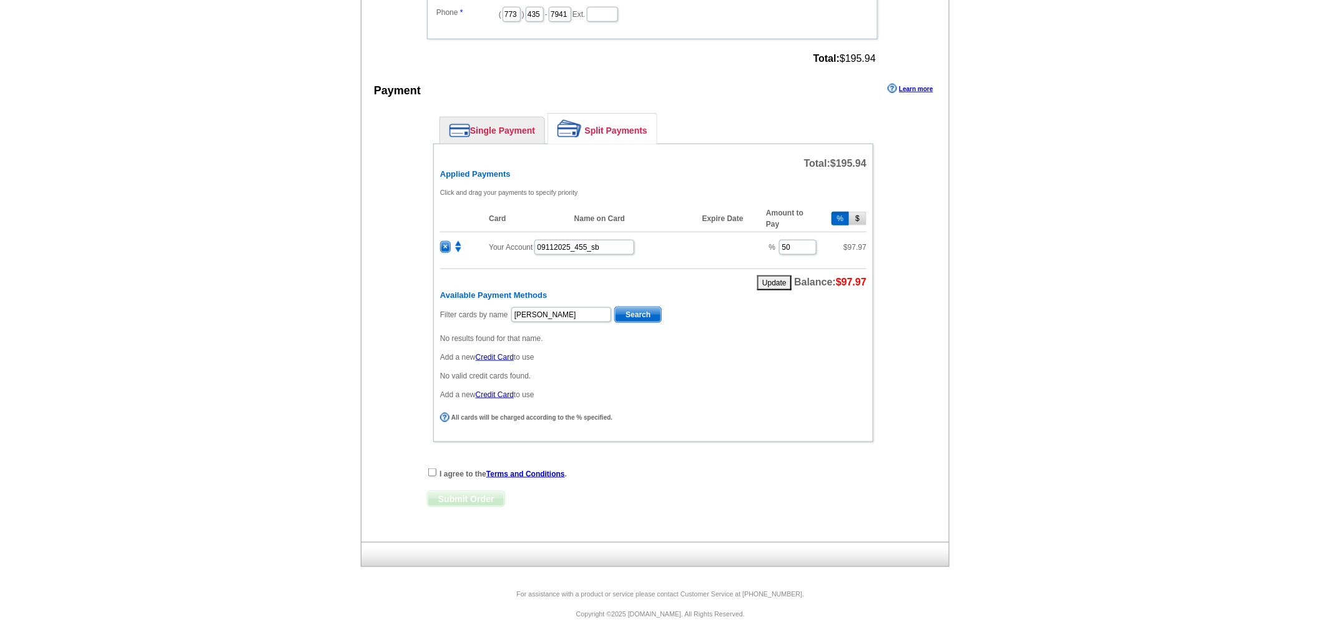
click at [615, 307] on span "Search" at bounding box center [638, 314] width 46 height 15
click at [595, 307] on input "text" at bounding box center [561, 314] width 100 height 15
type input "Thomas"
click at [628, 309] on span "Search" at bounding box center [638, 314] width 46 height 15
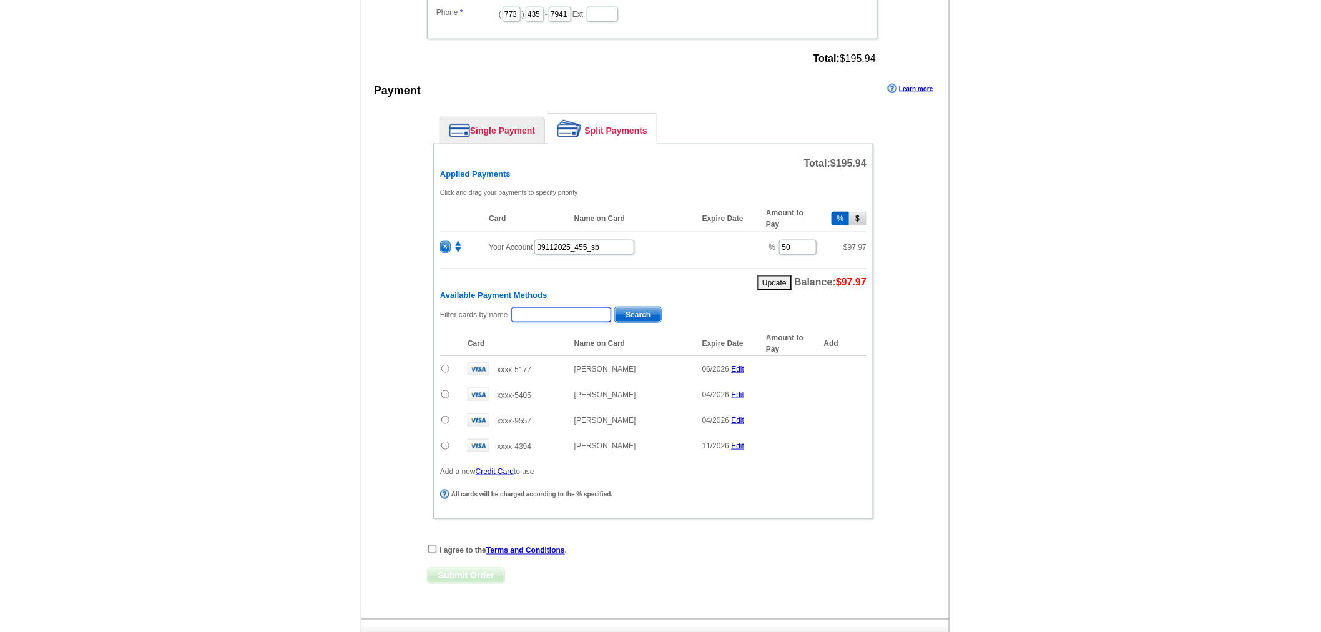
click at [581, 308] on input "text" at bounding box center [561, 314] width 100 height 15
type input "Lemmenes"
click at [634, 310] on span "Search" at bounding box center [638, 314] width 46 height 15
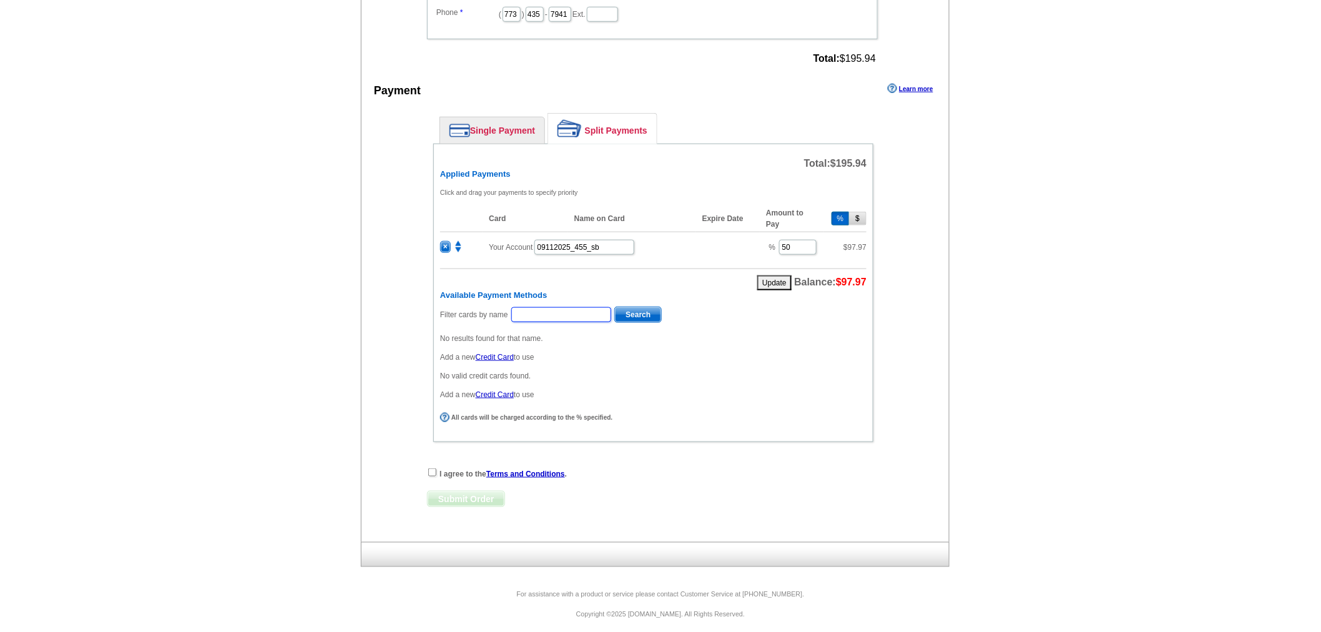
click at [570, 310] on input "text" at bounding box center [561, 314] width 100 height 15
type input "Lemmenes"
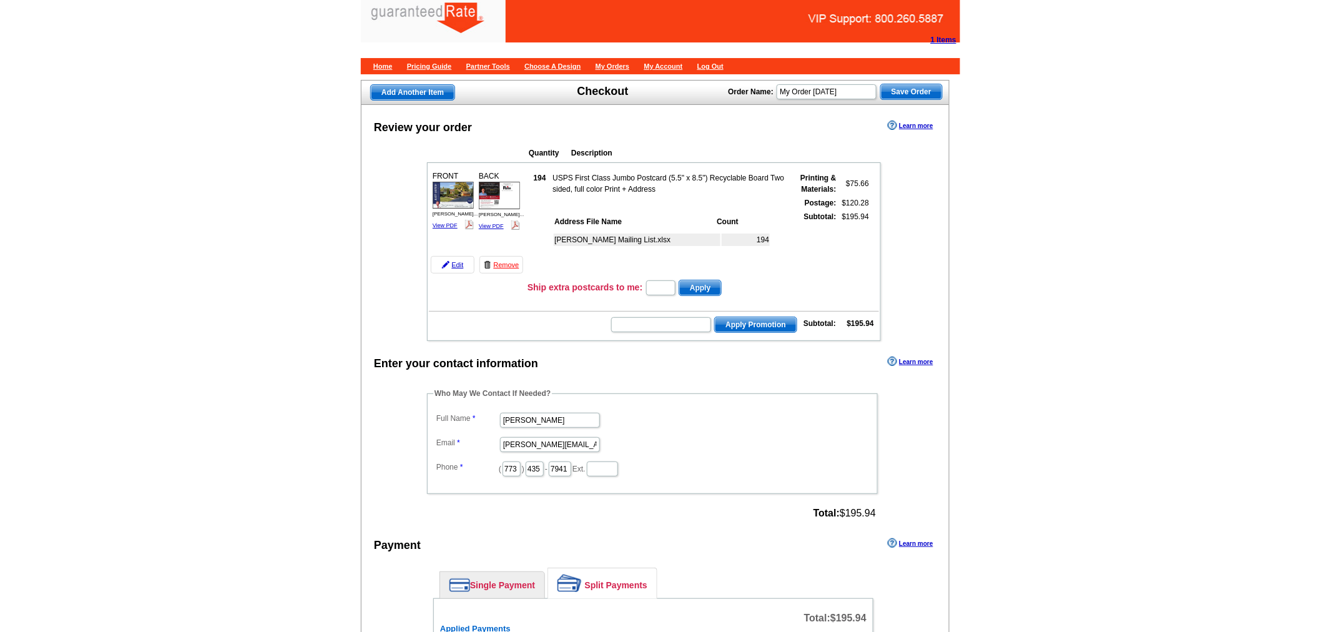
scroll to position [0, 0]
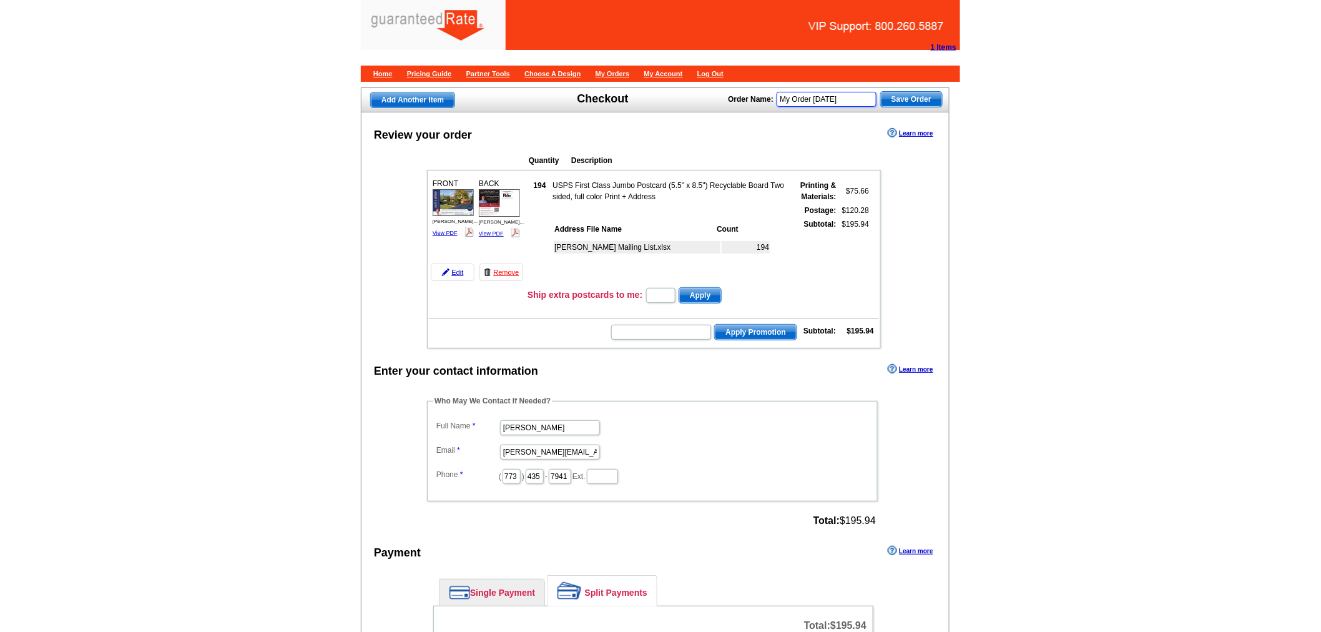
click at [827, 101] on input "My Order 2025-09-11" at bounding box center [827, 99] width 100 height 15
type input "Dan Rogers - Lemmenes Postcard 9-11-25"
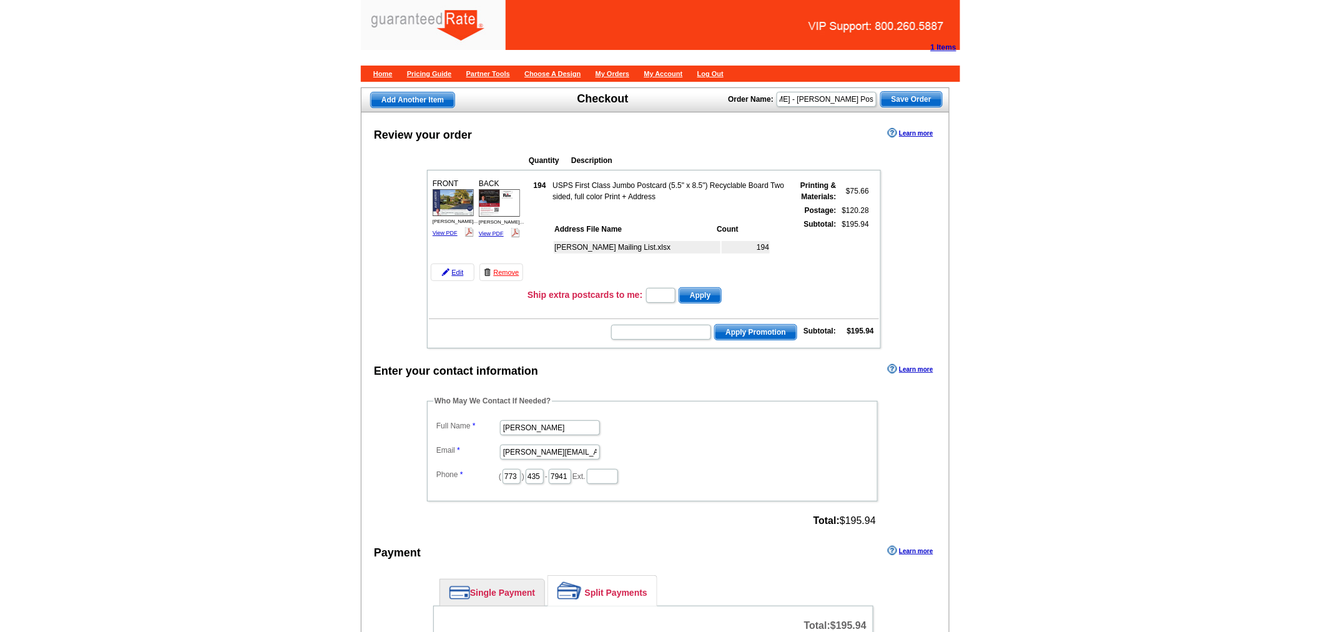
scroll to position [0, 0]
click at [919, 103] on span "Save Order" at bounding box center [911, 99] width 61 height 15
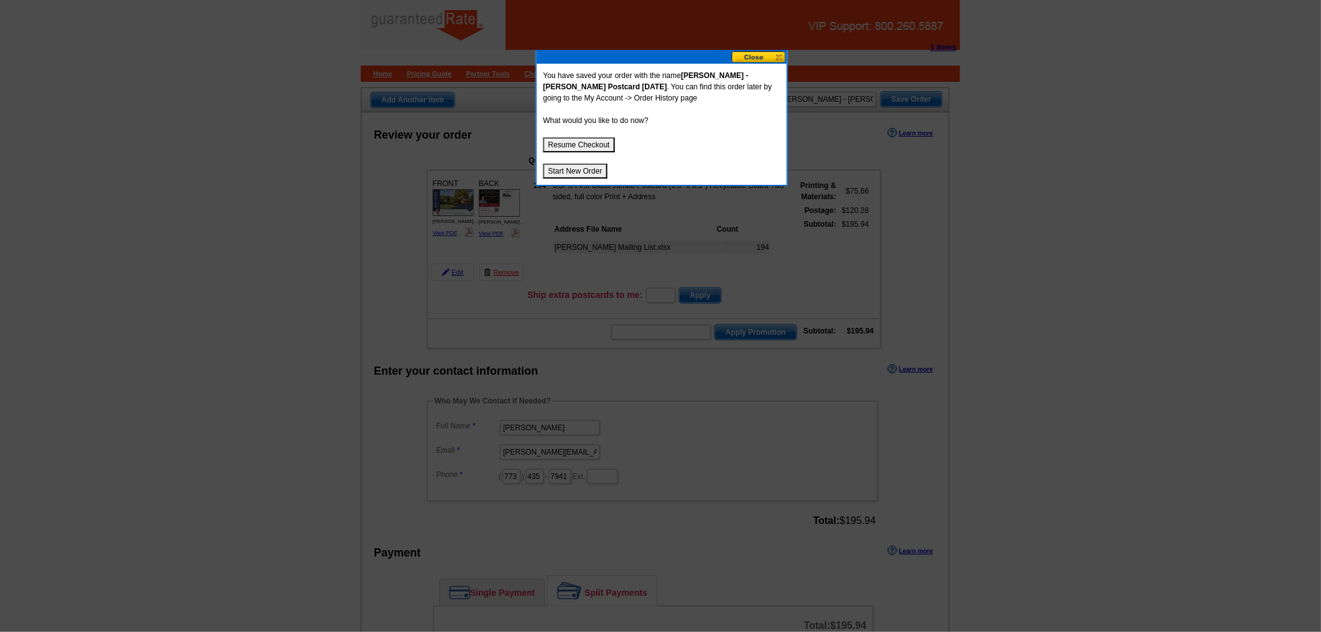
click at [550, 173] on button "Start New Order" at bounding box center [575, 171] width 64 height 15
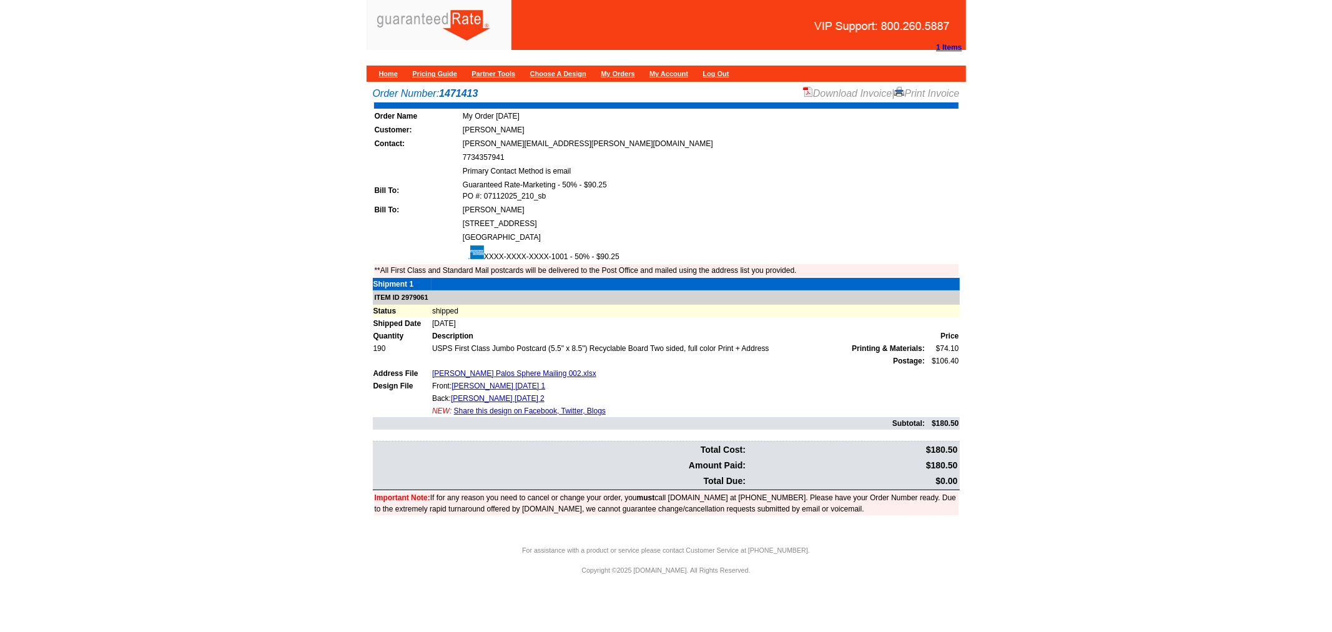
drag, startPoint x: 571, startPoint y: 204, endPoint x: 502, endPoint y: 209, distance: 69.5
click at [502, 209] on td "[PERSON_NAME]" at bounding box center [710, 210] width 496 height 12
copy td "[PERSON_NAME]"
